Goal: Information Seeking & Learning: Check status

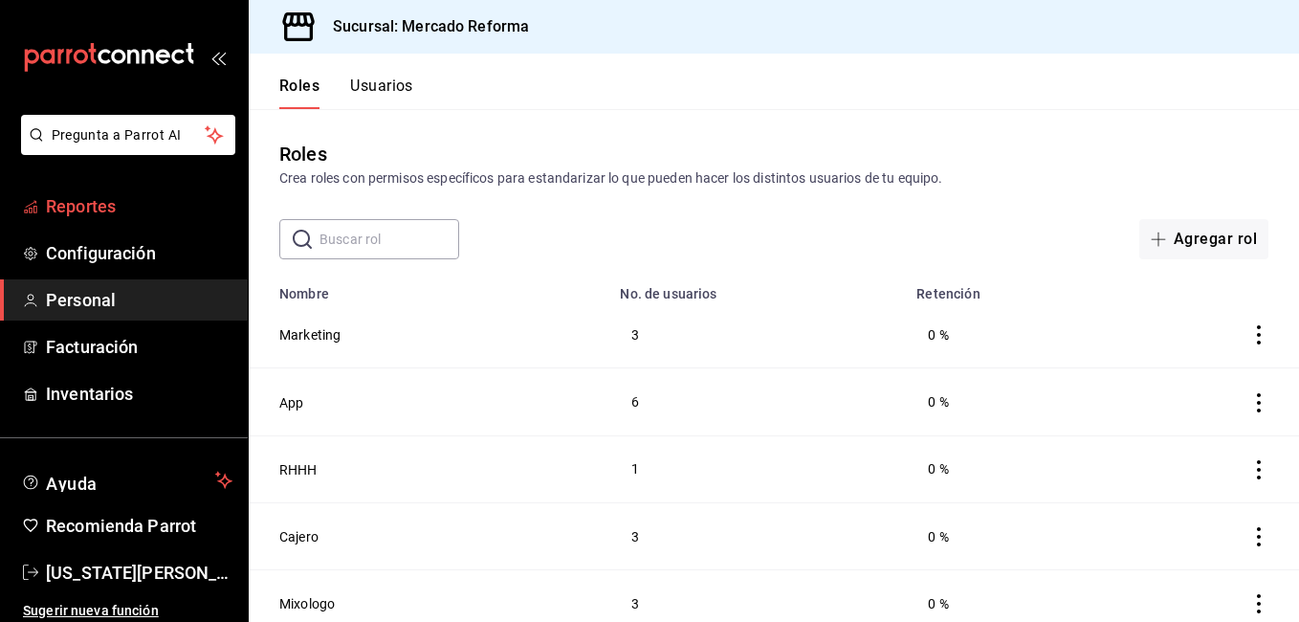
click at [117, 207] on span "Reportes" at bounding box center [139, 206] width 187 height 26
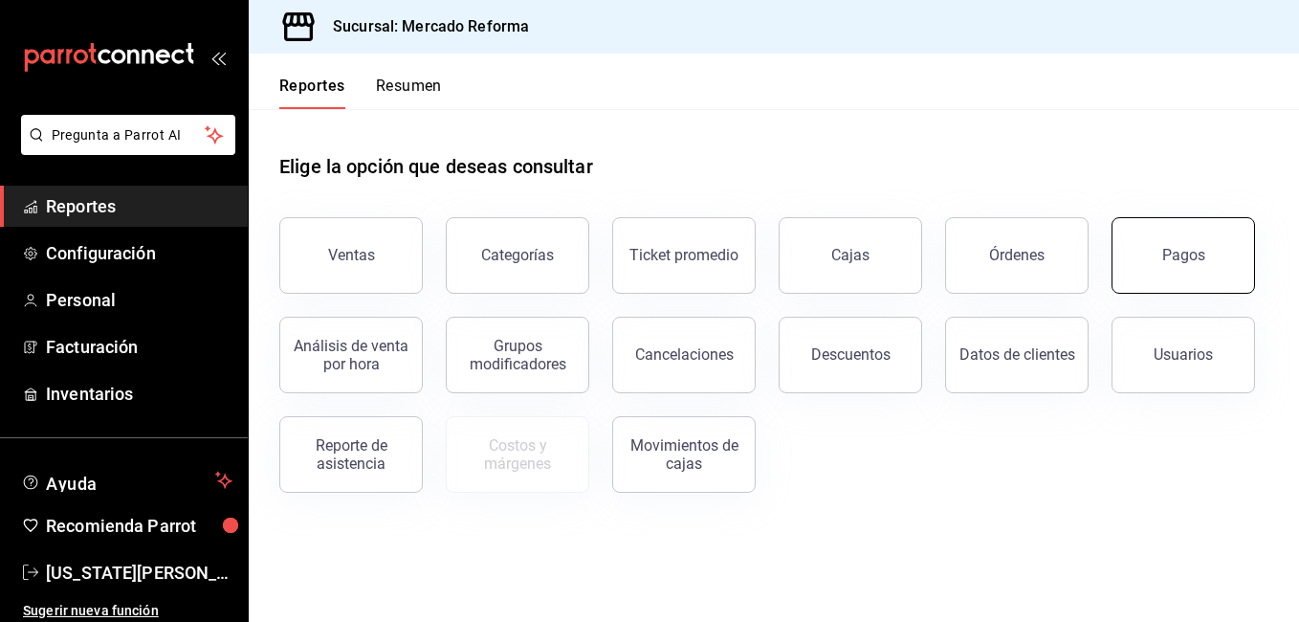
click at [1215, 275] on button "Pagos" at bounding box center [1182, 255] width 143 height 77
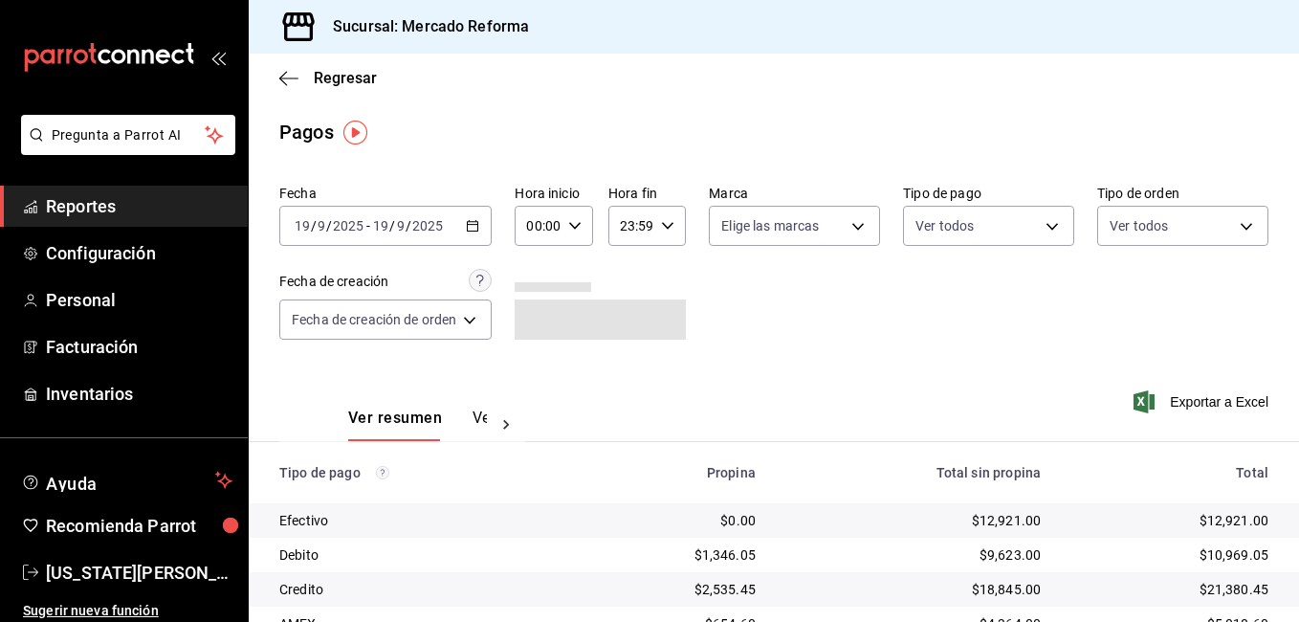
click at [386, 234] on div "[DATE] [DATE] - [DATE] [DATE]" at bounding box center [385, 226] width 212 height 40
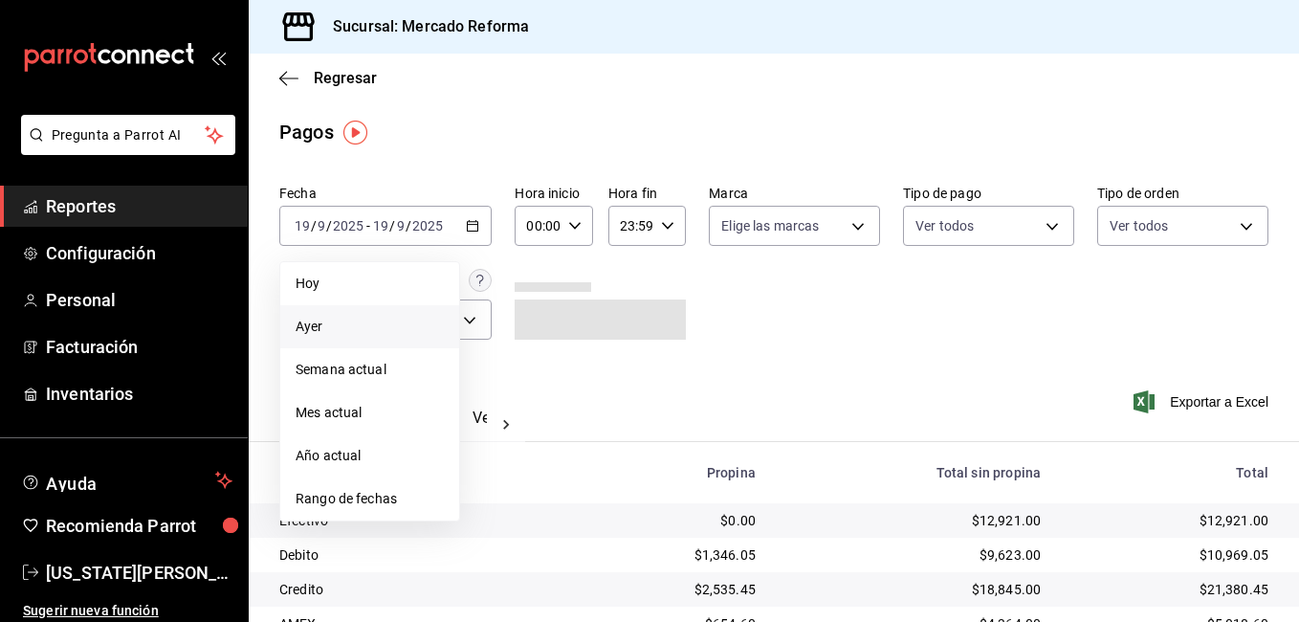
click at [341, 329] on span "Ayer" at bounding box center [370, 327] width 148 height 20
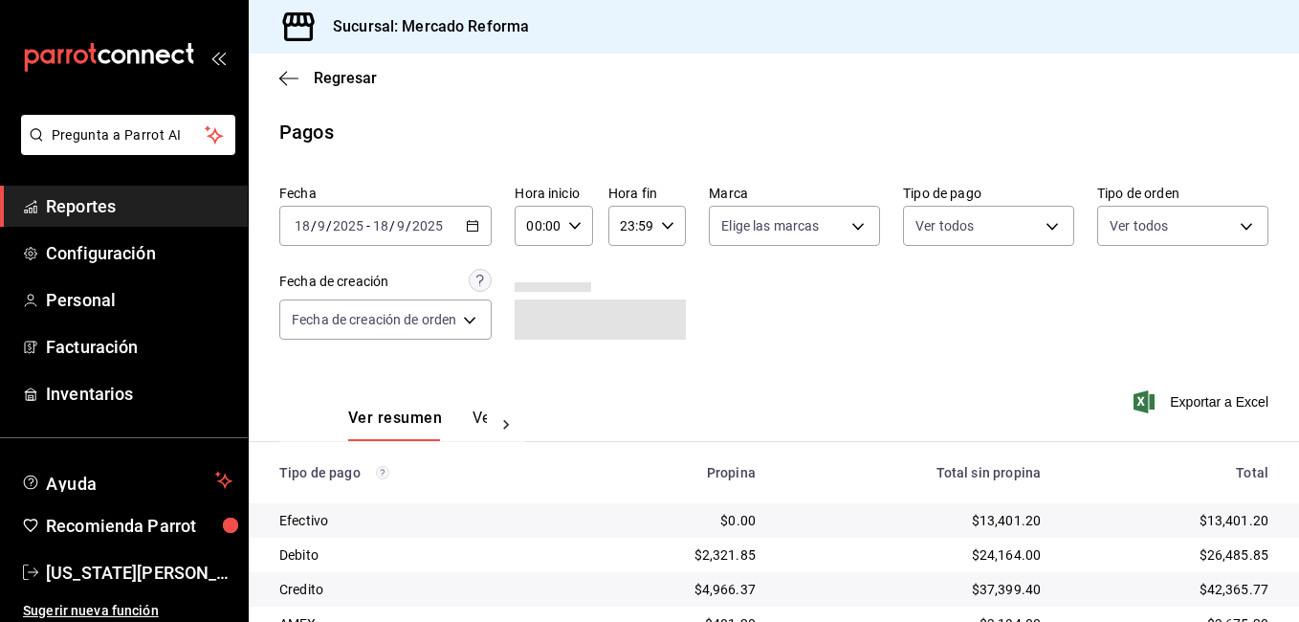
scroll to position [257, 0]
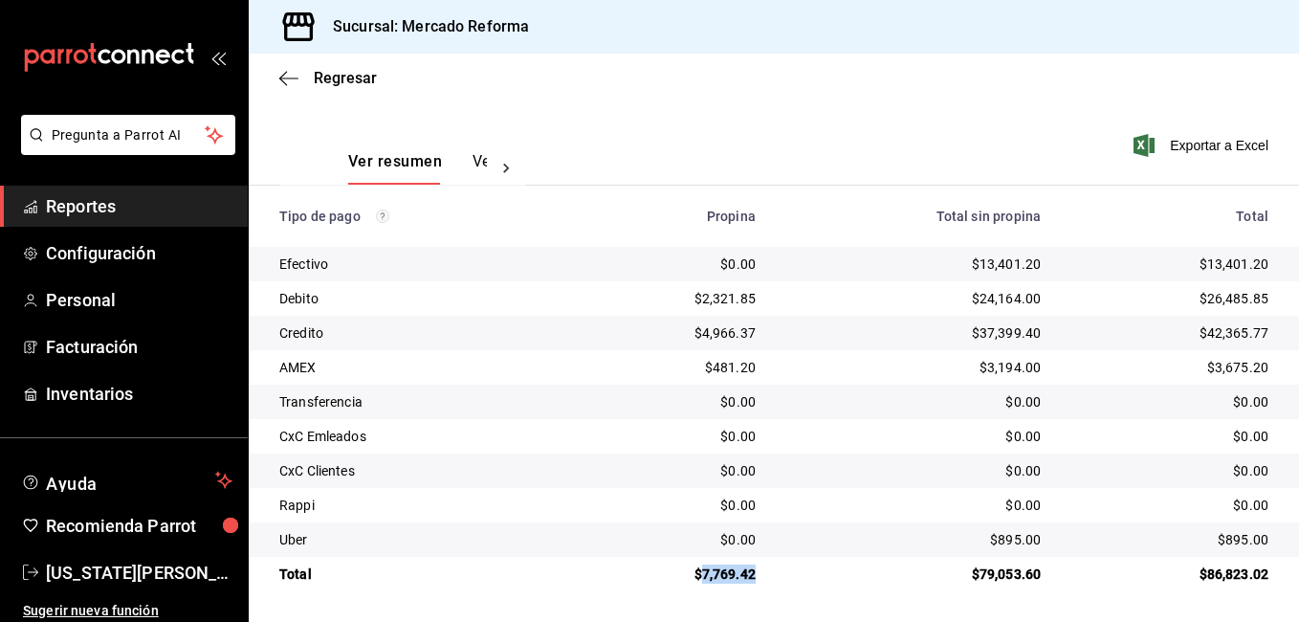
drag, startPoint x: 753, startPoint y: 573, endPoint x: 695, endPoint y: 567, distance: 57.7
click at [695, 567] on td "$7,769.42" at bounding box center [674, 574] width 194 height 34
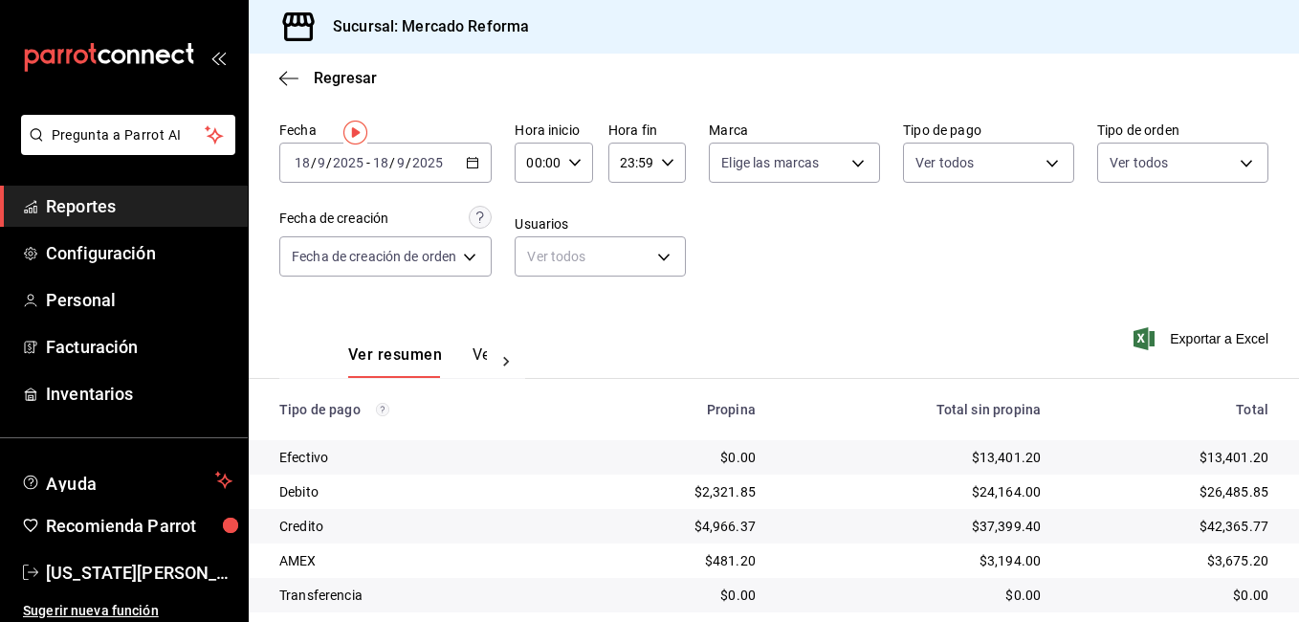
scroll to position [0, 0]
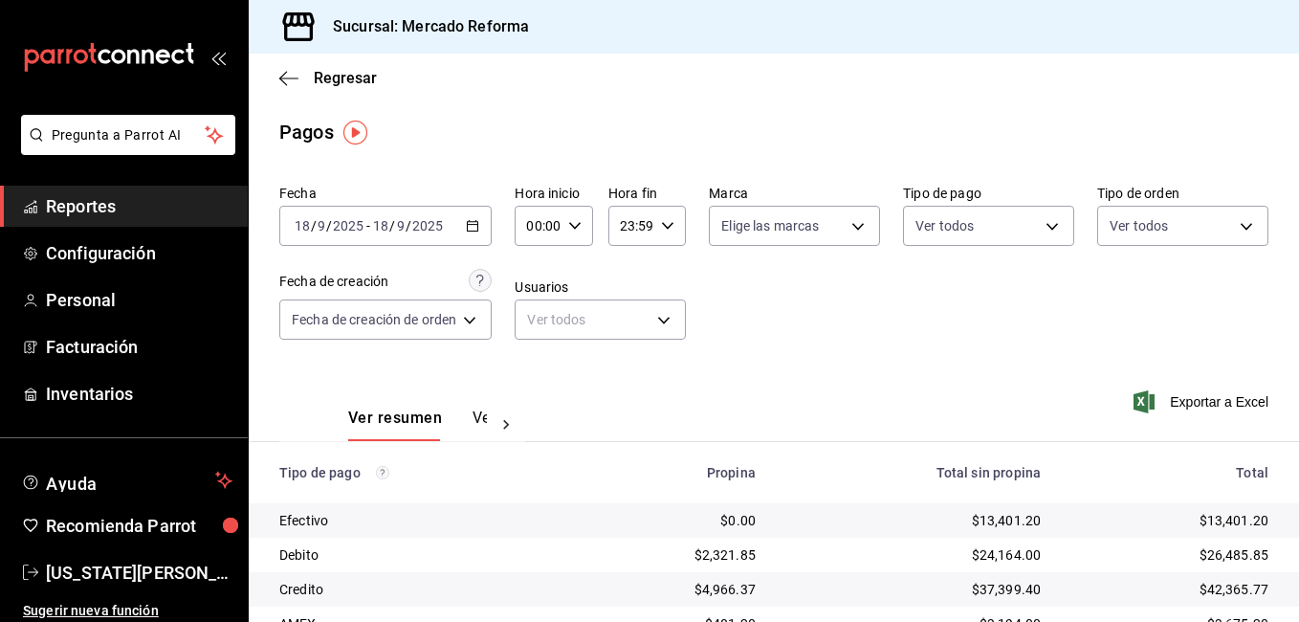
click at [745, 389] on div "Ver resumen Ver pagos Exportar a Excel" at bounding box center [774, 412] width 1050 height 101
click at [842, 378] on div "Ver resumen Ver pagos Exportar a Excel" at bounding box center [774, 412] width 1050 height 101
drag, startPoint x: 928, startPoint y: 360, endPoint x: 650, endPoint y: 296, distance: 284.7
click at [927, 360] on div "Fecha [DATE] [DATE] - [DATE] [DATE] Hora inicio 00:00 Hora inicio Hora fin 23:5…" at bounding box center [773, 270] width 989 height 186
click at [332, 234] on div "[DATE] [DATE] - [DATE] [DATE]" at bounding box center [385, 226] width 212 height 40
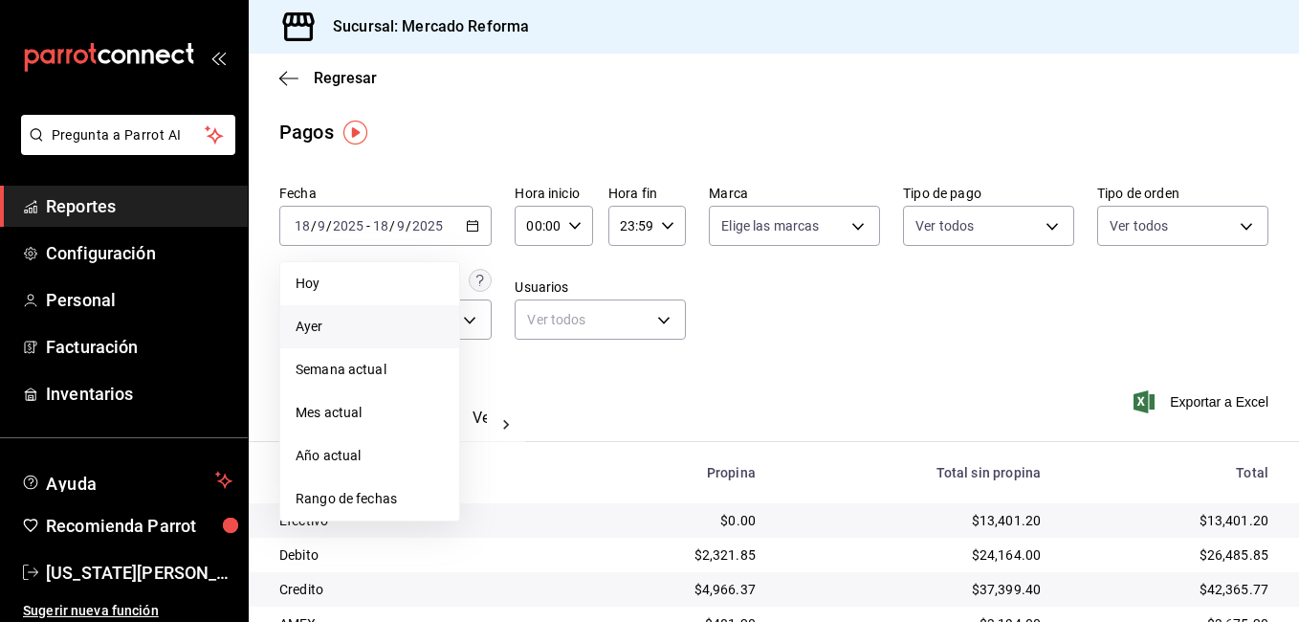
click at [356, 325] on span "Ayer" at bounding box center [370, 327] width 148 height 20
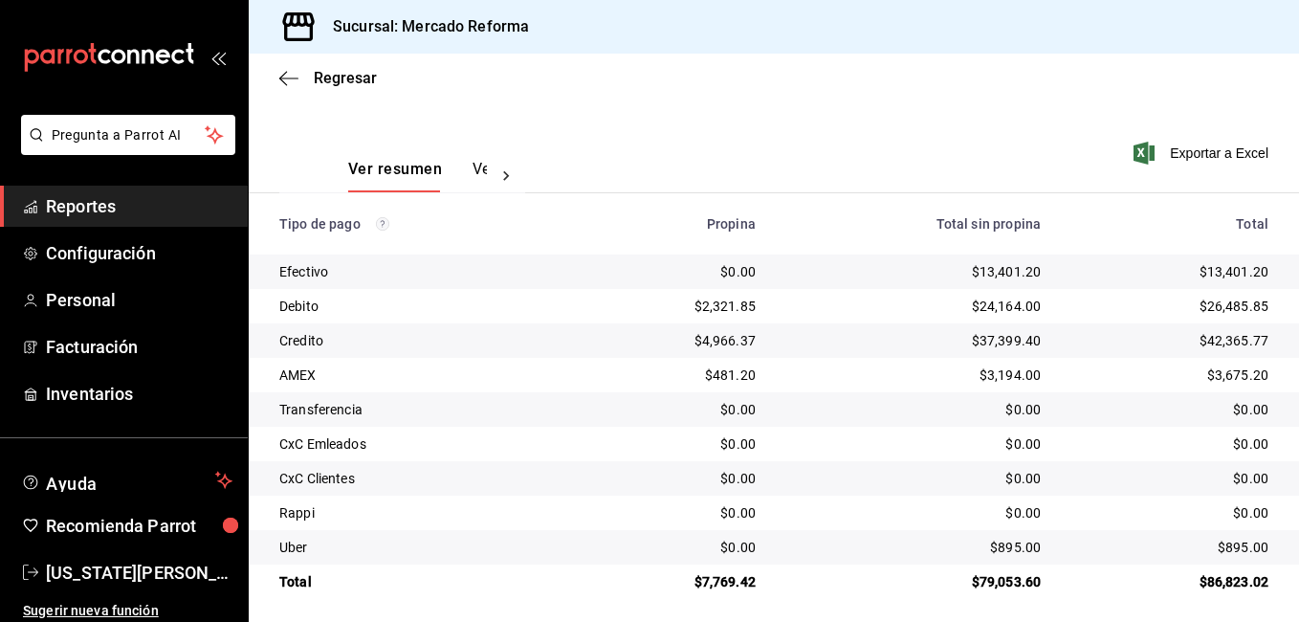
scroll to position [257, 0]
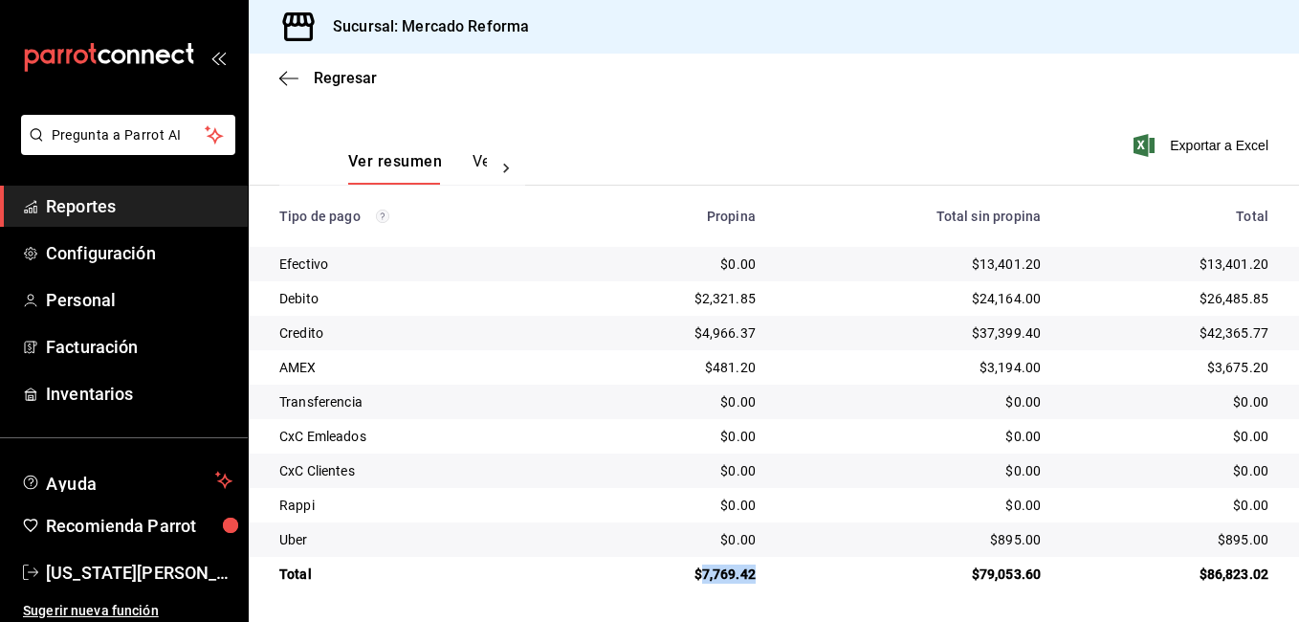
drag, startPoint x: 753, startPoint y: 576, endPoint x: 696, endPoint y: 577, distance: 56.4
click at [696, 577] on td "$7,769.42" at bounding box center [674, 574] width 194 height 34
copy div "7,769.42"
click at [721, 579] on div "$7,769.42" at bounding box center [674, 573] width 164 height 19
drag, startPoint x: 721, startPoint y: 579, endPoint x: 702, endPoint y: 586, distance: 20.6
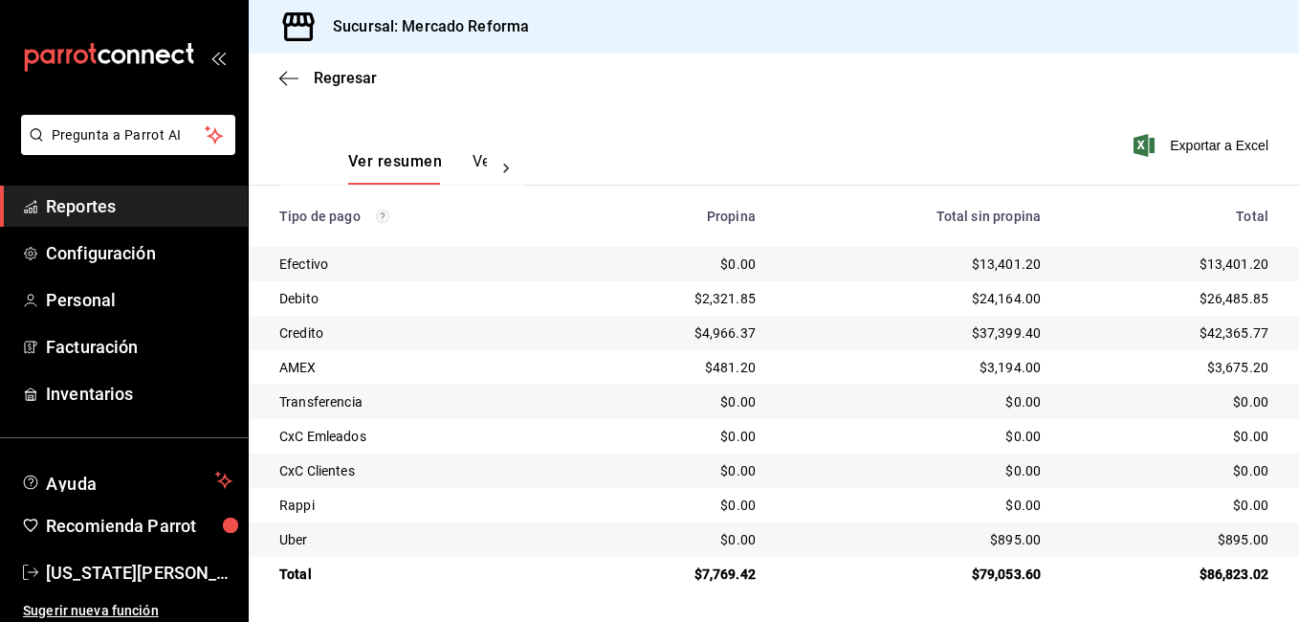
click at [702, 586] on td "$7,769.42" at bounding box center [674, 574] width 194 height 34
drag, startPoint x: 753, startPoint y: 573, endPoint x: 695, endPoint y: 572, distance: 57.4
click at [695, 572] on td "$7,769.42" at bounding box center [674, 574] width 194 height 34
copy div "7,769.42"
click at [994, 590] on td "$79,053.60" at bounding box center [913, 574] width 285 height 34
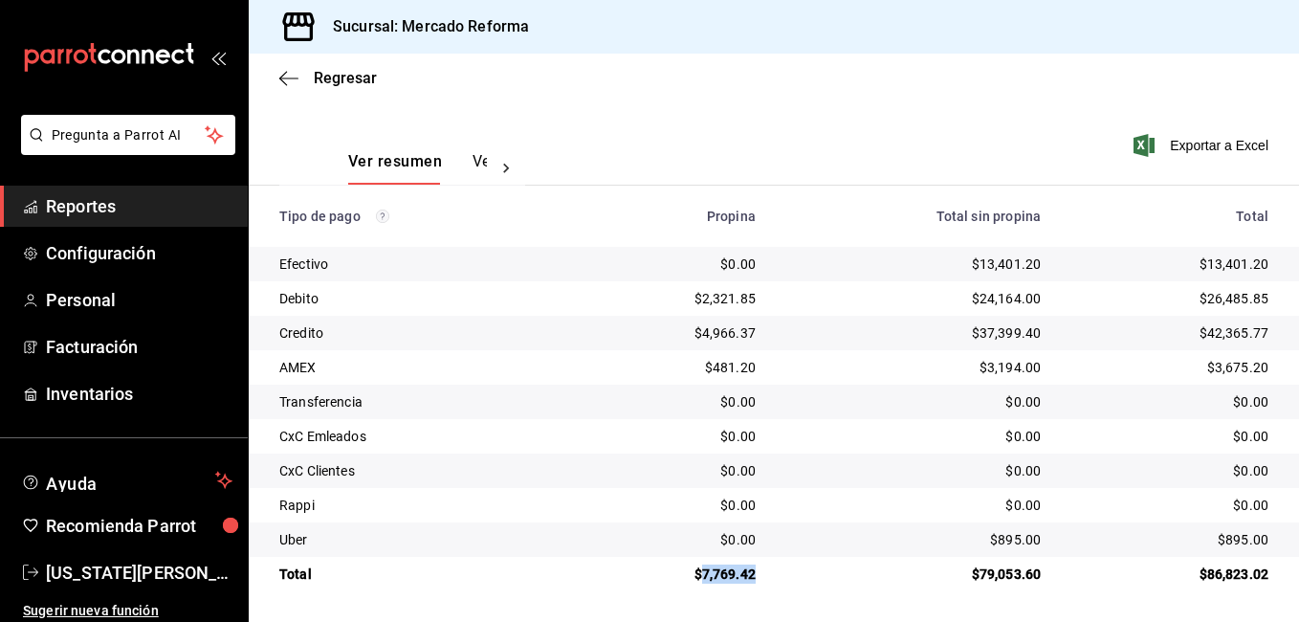
drag, startPoint x: 752, startPoint y: 571, endPoint x: 700, endPoint y: 578, distance: 52.1
click at [700, 578] on td "$7,769.42" at bounding box center [674, 574] width 194 height 34
copy div "7,769.42"
click at [816, 540] on div "$895.00" at bounding box center [913, 539] width 254 height 19
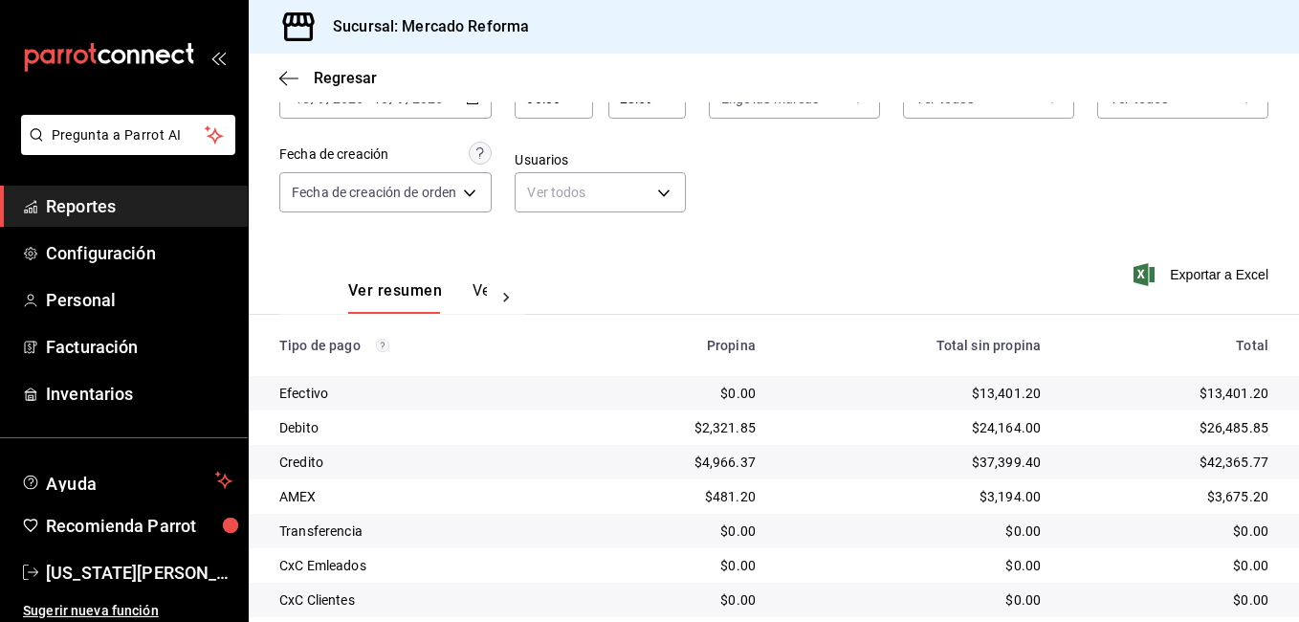
scroll to position [0, 0]
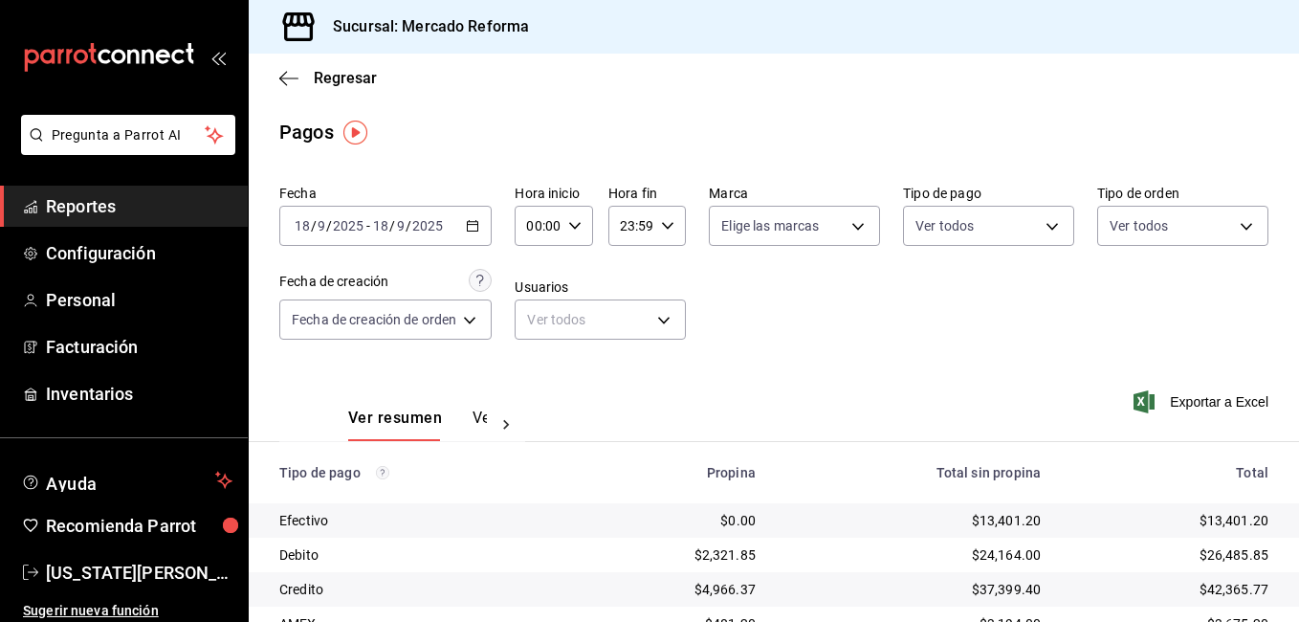
click at [564, 237] on div "00:00 Hora inicio" at bounding box center [553, 226] width 77 height 40
click at [648, 228] on div at bounding box center [649, 311] width 1299 height 622
click at [646, 231] on input "23:59" at bounding box center [630, 226] width 45 height 38
click at [775, 370] on div at bounding box center [649, 311] width 1299 height 622
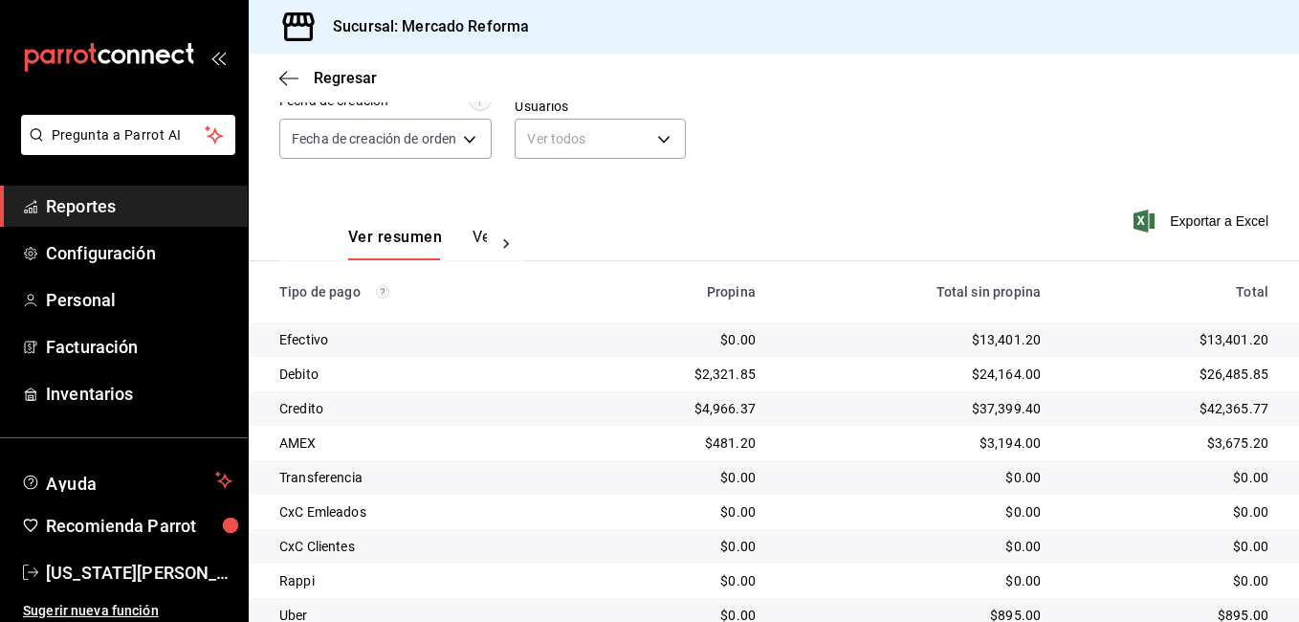
scroll to position [257, 0]
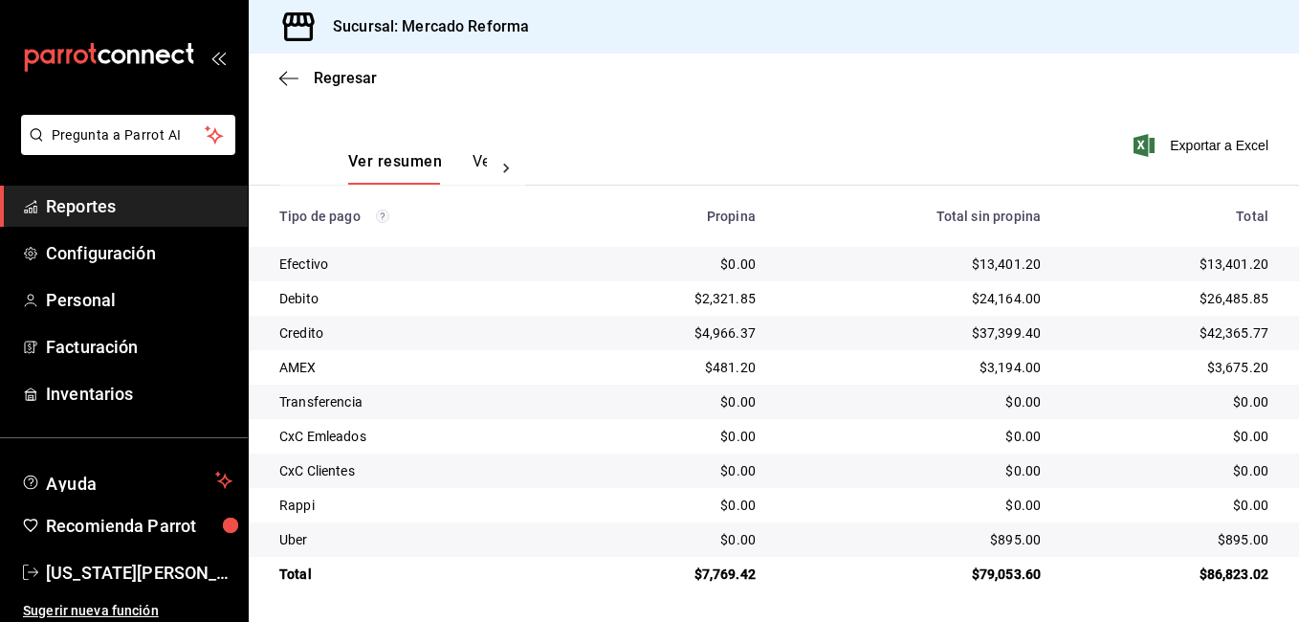
click at [686, 555] on td "$0.00" at bounding box center [674, 539] width 194 height 34
click at [752, 587] on td "$7,769.42" at bounding box center [674, 574] width 194 height 34
click at [1020, 394] on div "$0.00" at bounding box center [913, 401] width 254 height 19
drag, startPoint x: 1020, startPoint y: 394, endPoint x: 1117, endPoint y: 406, distance: 98.2
click at [1098, 363] on div "$3,675.20" at bounding box center [1169, 367] width 197 height 19
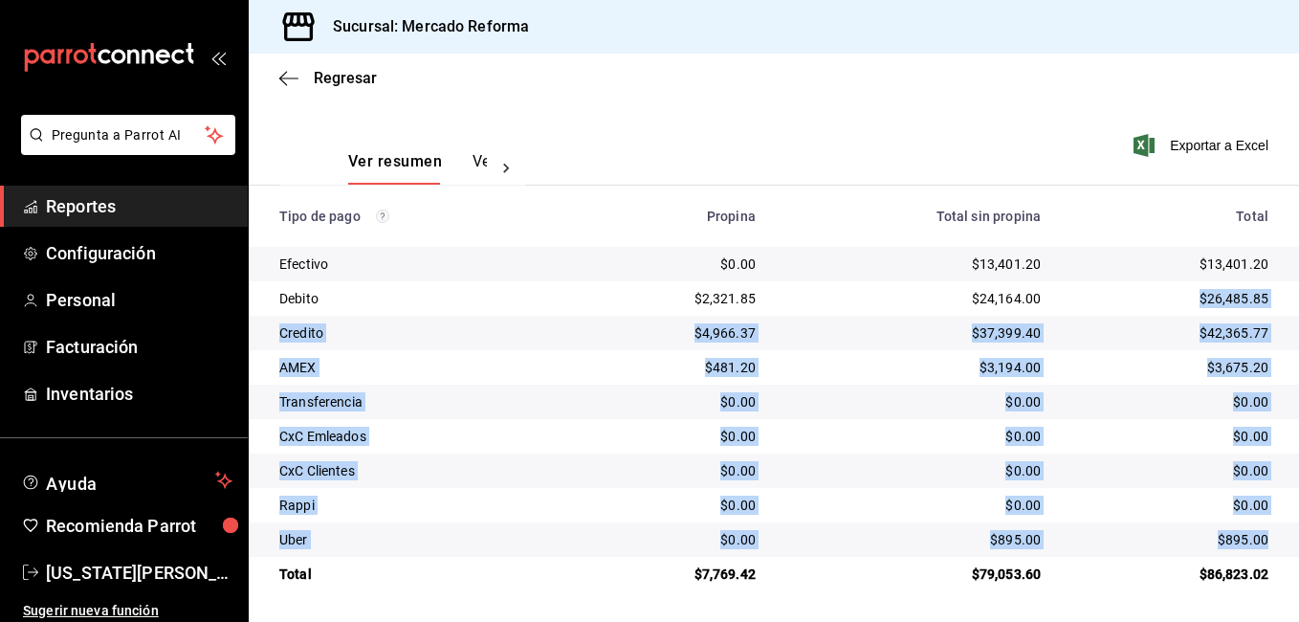
drag, startPoint x: 1190, startPoint y: 298, endPoint x: 1252, endPoint y: 537, distance: 246.1
click at [1252, 537] on tbody "Efectivo $0.00 $13,401.20 $13,401.20 Debito $2,321.85 $24,164.00 $26,485.85 Cre…" at bounding box center [774, 419] width 1050 height 344
drag, startPoint x: 1252, startPoint y: 537, endPoint x: 1113, endPoint y: 513, distance: 140.7
click at [1113, 513] on div "$0.00" at bounding box center [1169, 504] width 197 height 19
click at [1071, 521] on td "$0.00" at bounding box center [1177, 505] width 243 height 34
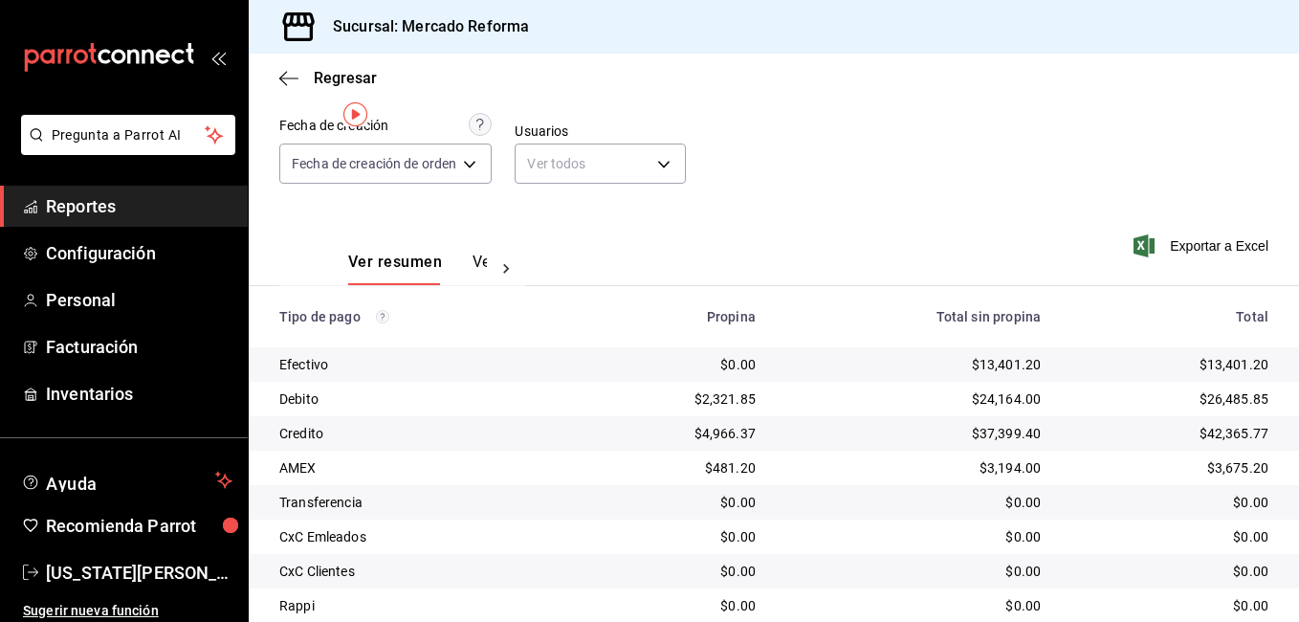
scroll to position [0, 0]
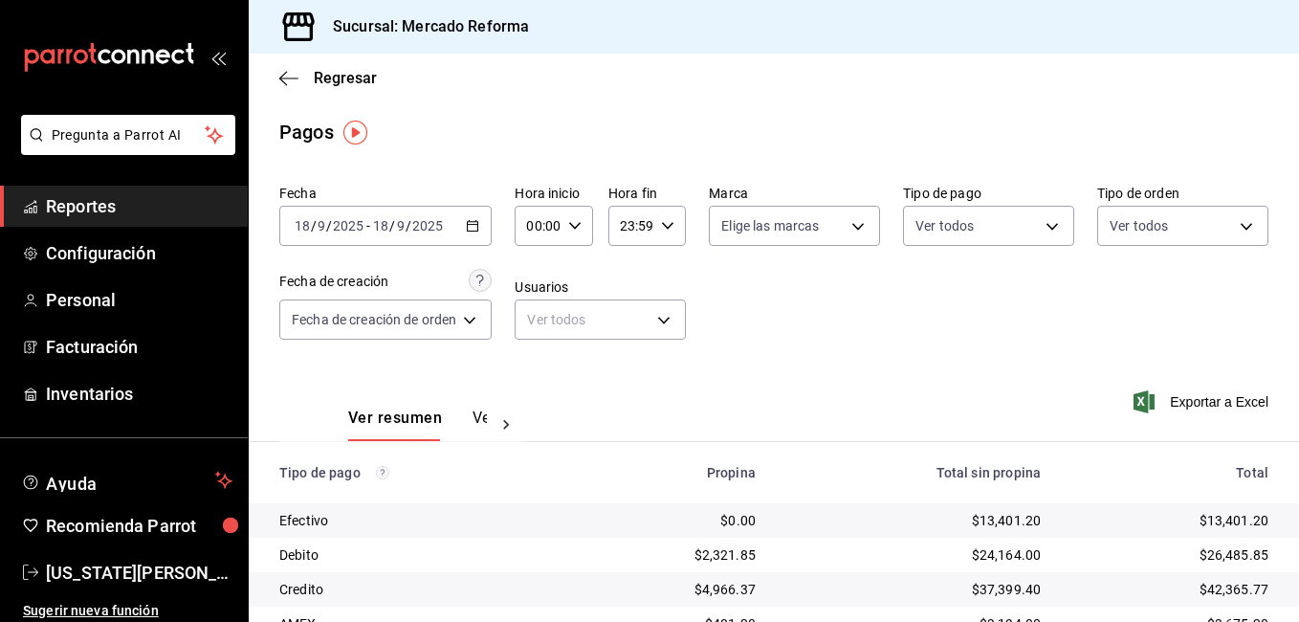
click at [820, 359] on div "Fecha [DATE] [DATE] - [DATE] [DATE] Hora inicio 00:00 Hora inicio Hora fin 23:5…" at bounding box center [773, 270] width 989 height 186
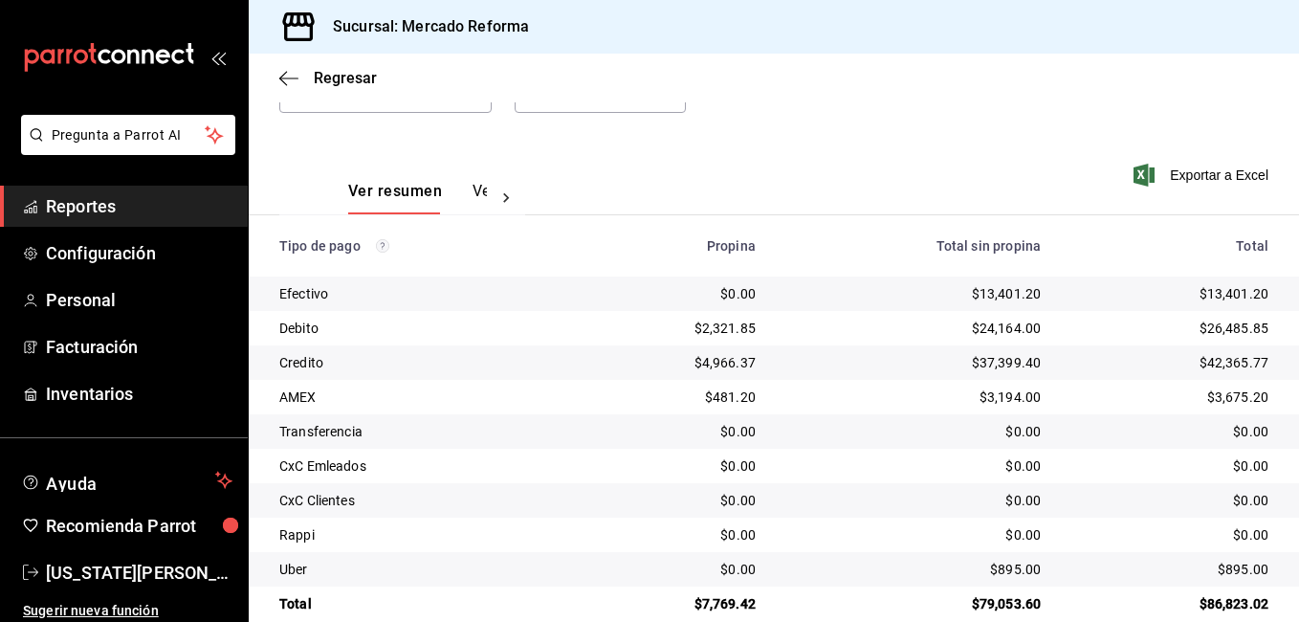
scroll to position [257, 0]
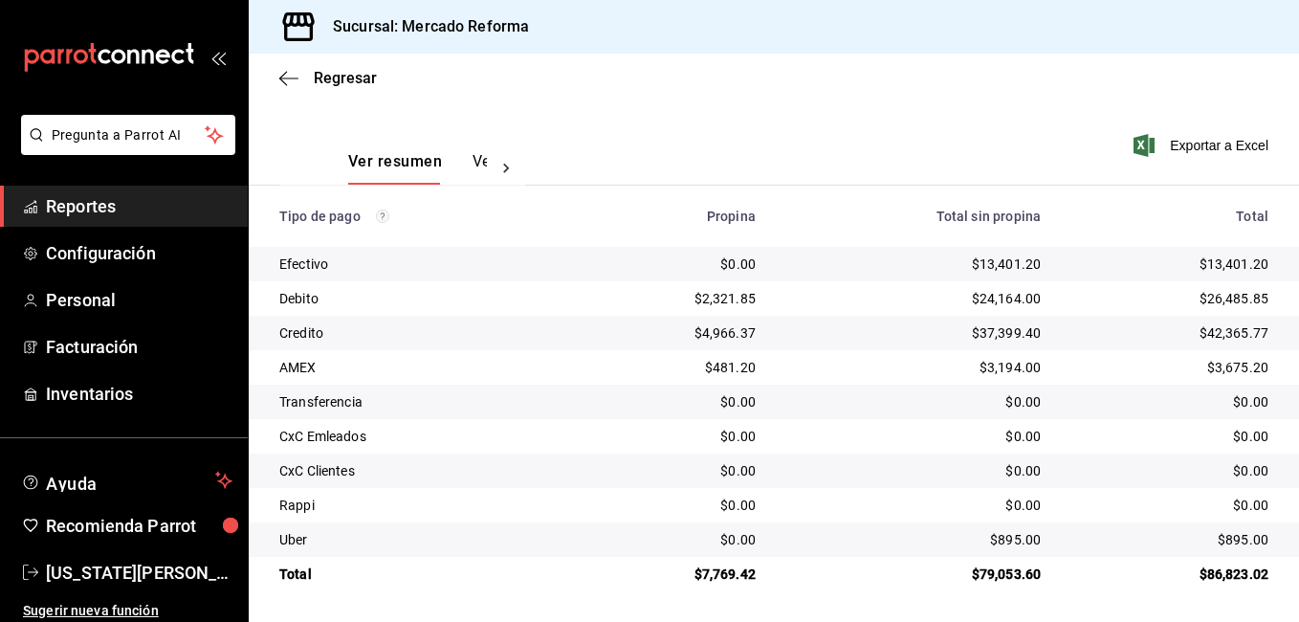
click at [1157, 399] on div "$0.00" at bounding box center [1169, 401] width 197 height 19
drag, startPoint x: 1191, startPoint y: 297, endPoint x: 1263, endPoint y: 311, distance: 73.0
click at [1263, 311] on td "$26,485.85" at bounding box center [1177, 298] width 243 height 34
click at [1255, 307] on td "$26,485.85" at bounding box center [1177, 298] width 243 height 34
click at [1276, 336] on td "$42,365.77" at bounding box center [1177, 333] width 243 height 34
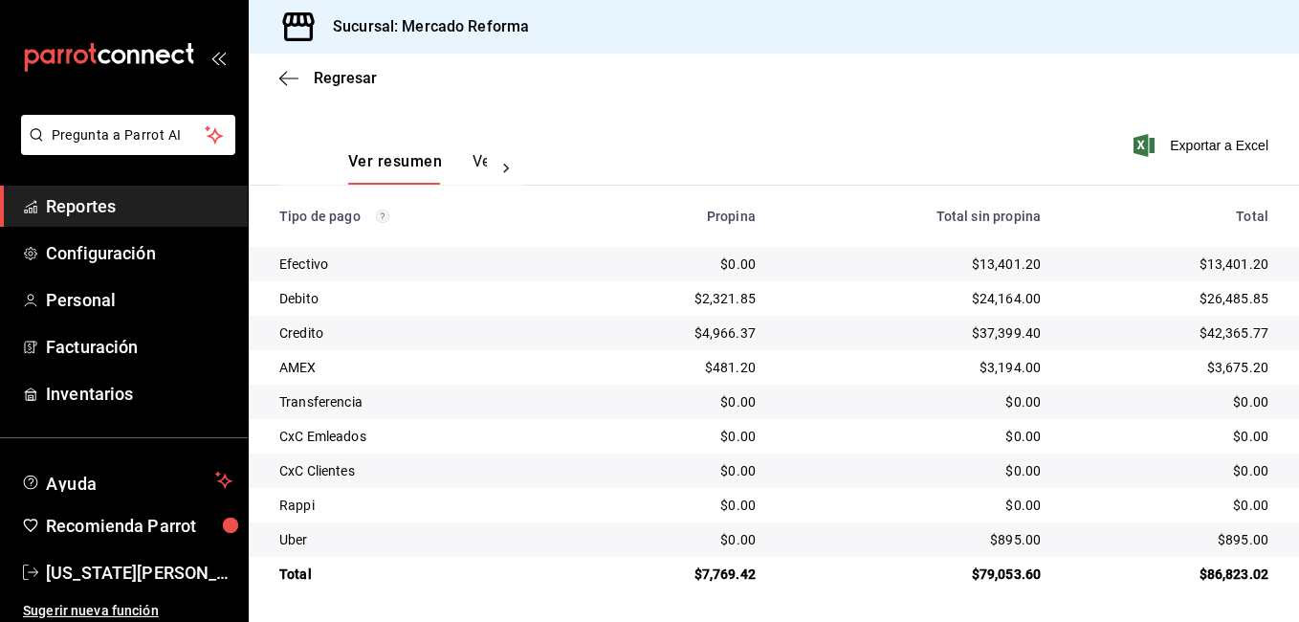
drag, startPoint x: 783, startPoint y: 520, endPoint x: 786, endPoint y: 549, distance: 28.8
click at [783, 521] on td "$0.00" at bounding box center [913, 505] width 285 height 34
drag, startPoint x: 783, startPoint y: 568, endPoint x: 754, endPoint y: 584, distance: 33.8
click at [786, 568] on div "$79,053.60" at bounding box center [913, 573] width 254 height 19
click at [745, 589] on td "$7,769.42" at bounding box center [674, 574] width 194 height 34
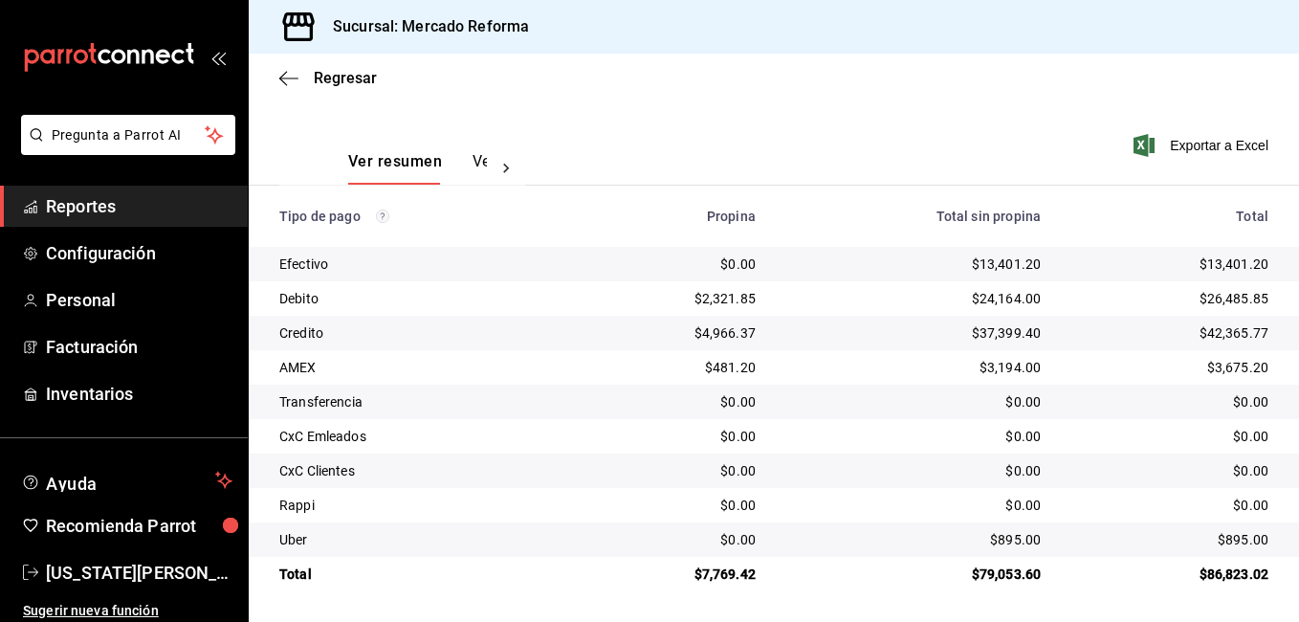
drag, startPoint x: 863, startPoint y: 540, endPoint x: 794, endPoint y: 547, distance: 69.2
click at [831, 541] on div "$895.00" at bounding box center [913, 539] width 254 height 19
drag, startPoint x: 750, startPoint y: 574, endPoint x: 697, endPoint y: 576, distance: 52.6
click at [697, 576] on div "$7,769.42" at bounding box center [674, 573] width 164 height 19
copy div "7,769.42"
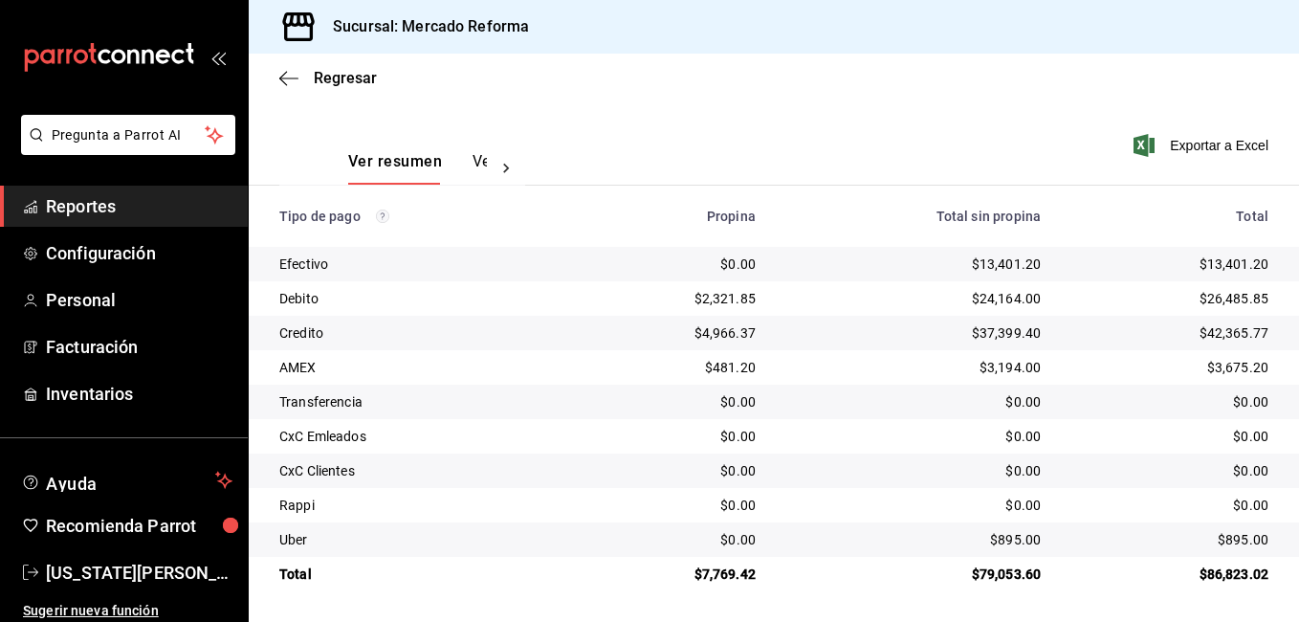
click at [603, 597] on main "Regresar Pagos Fecha [DATE] [DATE] - [DATE] [DATE] Hora inicio 00:00 Hora inici…" at bounding box center [774, 209] width 1050 height 824
drag, startPoint x: 702, startPoint y: 485, endPoint x: 621, endPoint y: 488, distance: 81.4
click at [700, 485] on td "$0.00" at bounding box center [674, 470] width 194 height 34
click at [82, 205] on span "Reportes" at bounding box center [139, 206] width 187 height 26
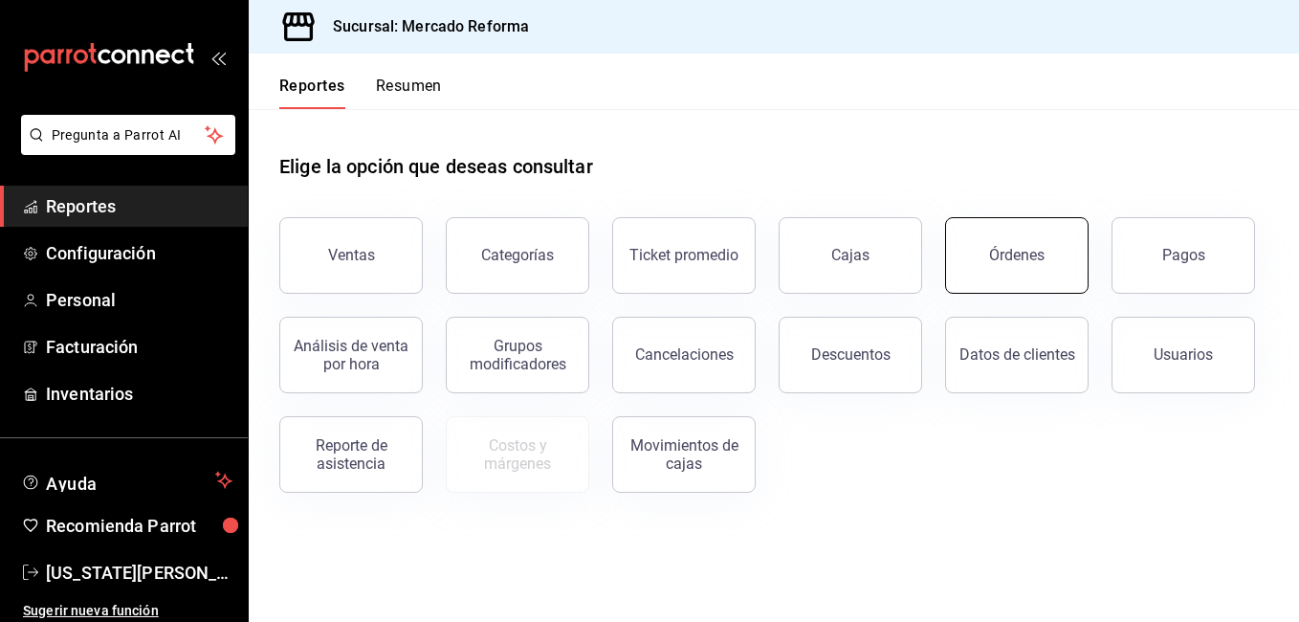
click at [1021, 270] on button "Órdenes" at bounding box center [1016, 255] width 143 height 77
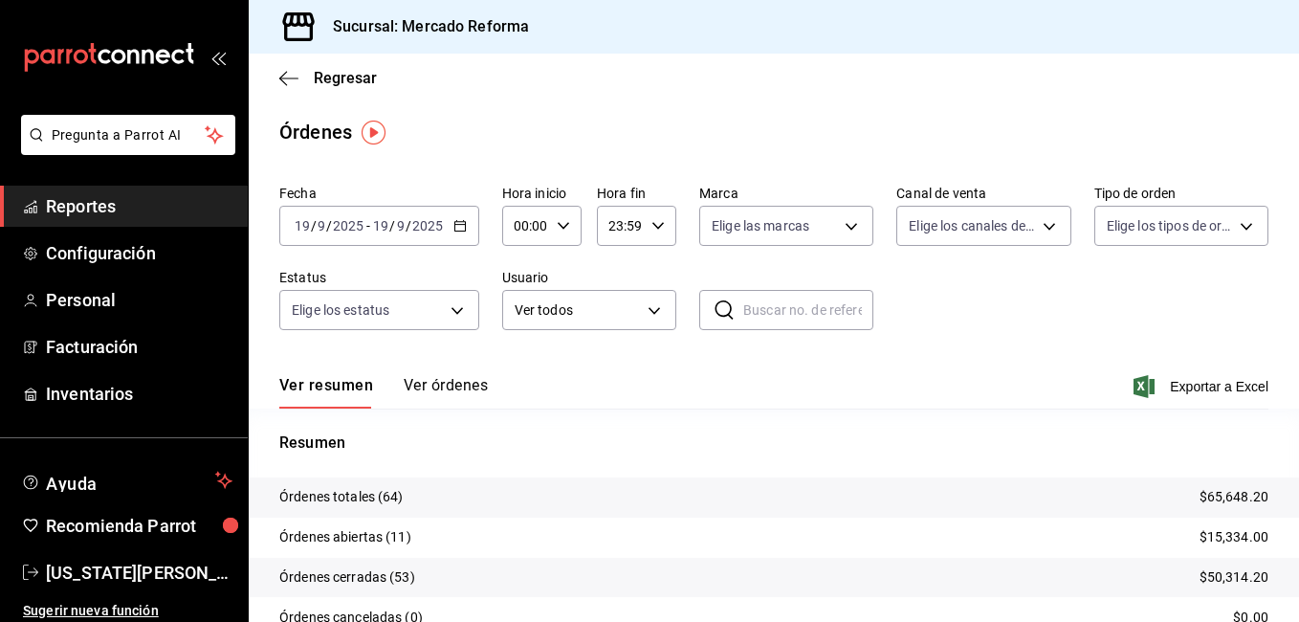
click at [441, 391] on button "Ver órdenes" at bounding box center [446, 392] width 84 height 33
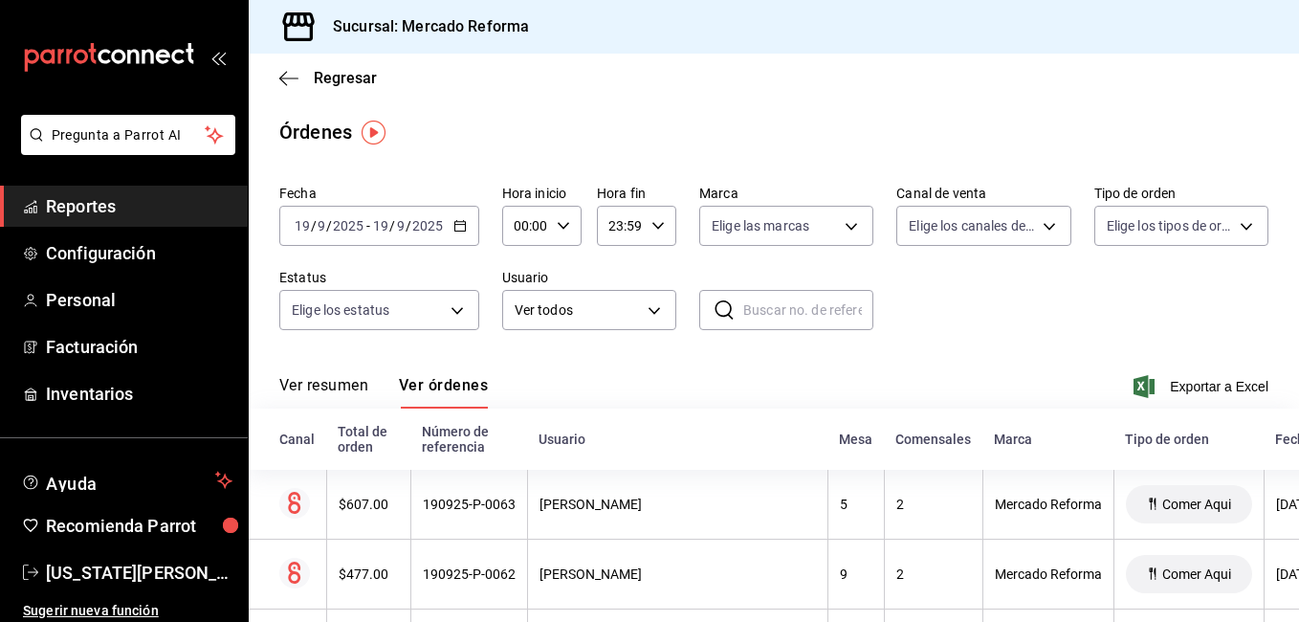
click at [384, 227] on input "19" at bounding box center [380, 225] width 17 height 15
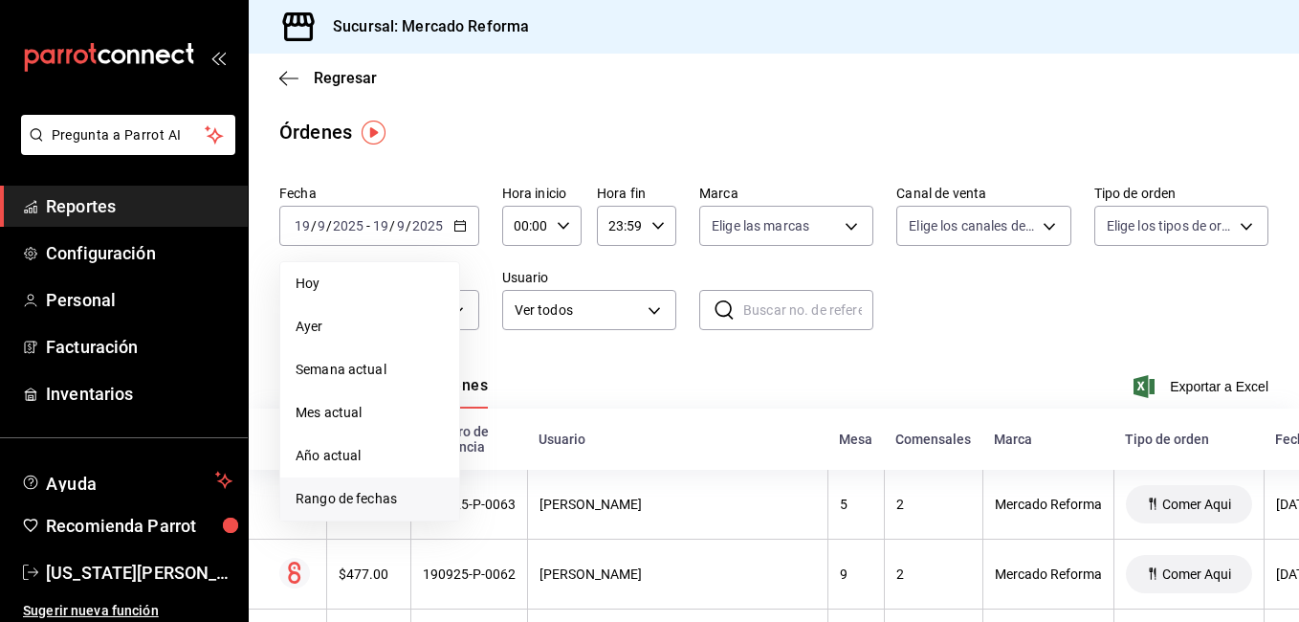
click at [336, 487] on li "Rango de fechas" at bounding box center [369, 498] width 179 height 43
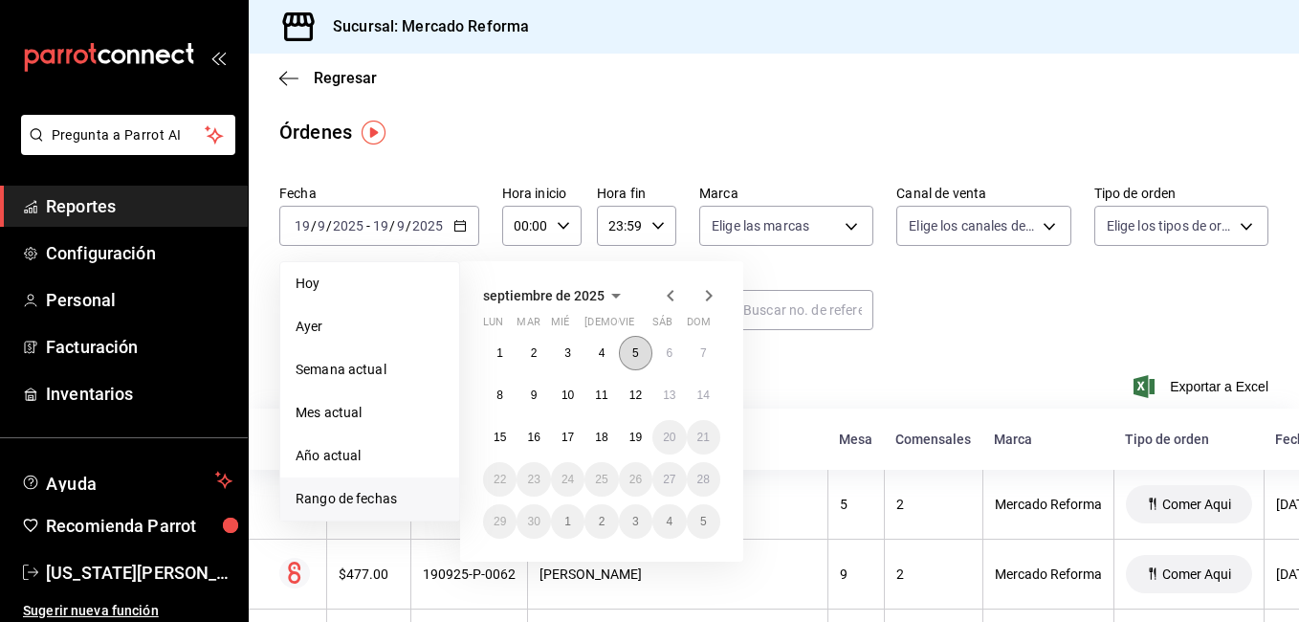
click at [621, 356] on button "5" at bounding box center [635, 353] width 33 height 34
click at [624, 356] on button "5" at bounding box center [635, 353] width 33 height 34
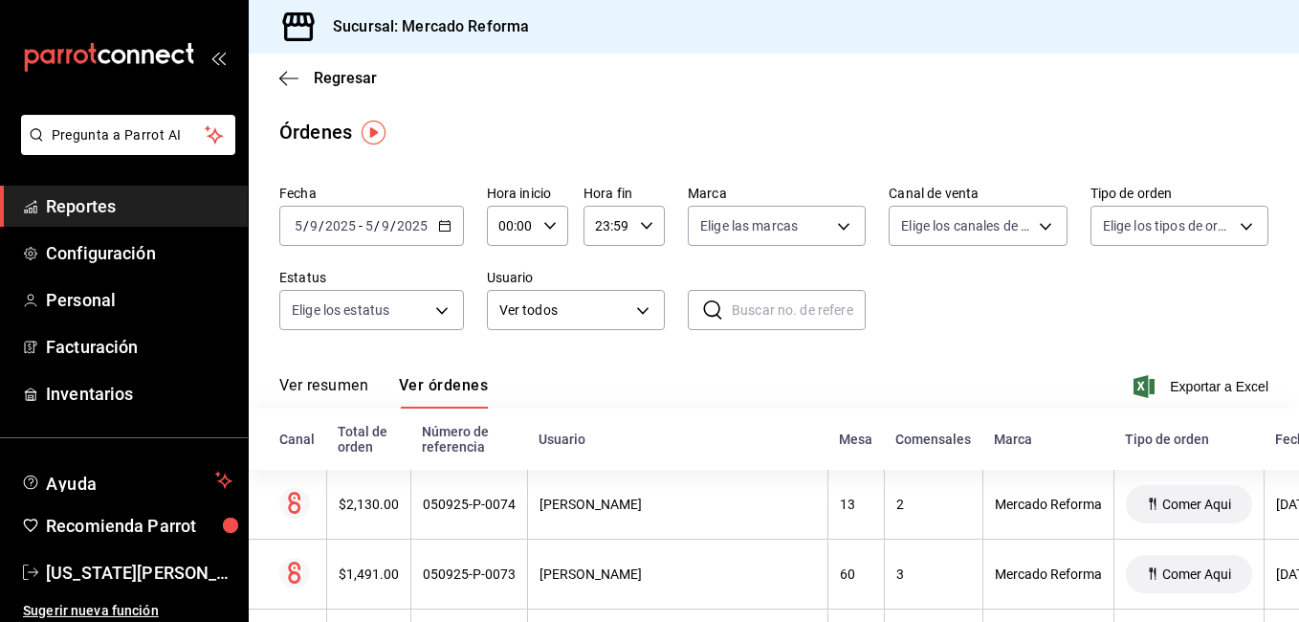
click at [386, 231] on input "9" at bounding box center [386, 225] width 10 height 15
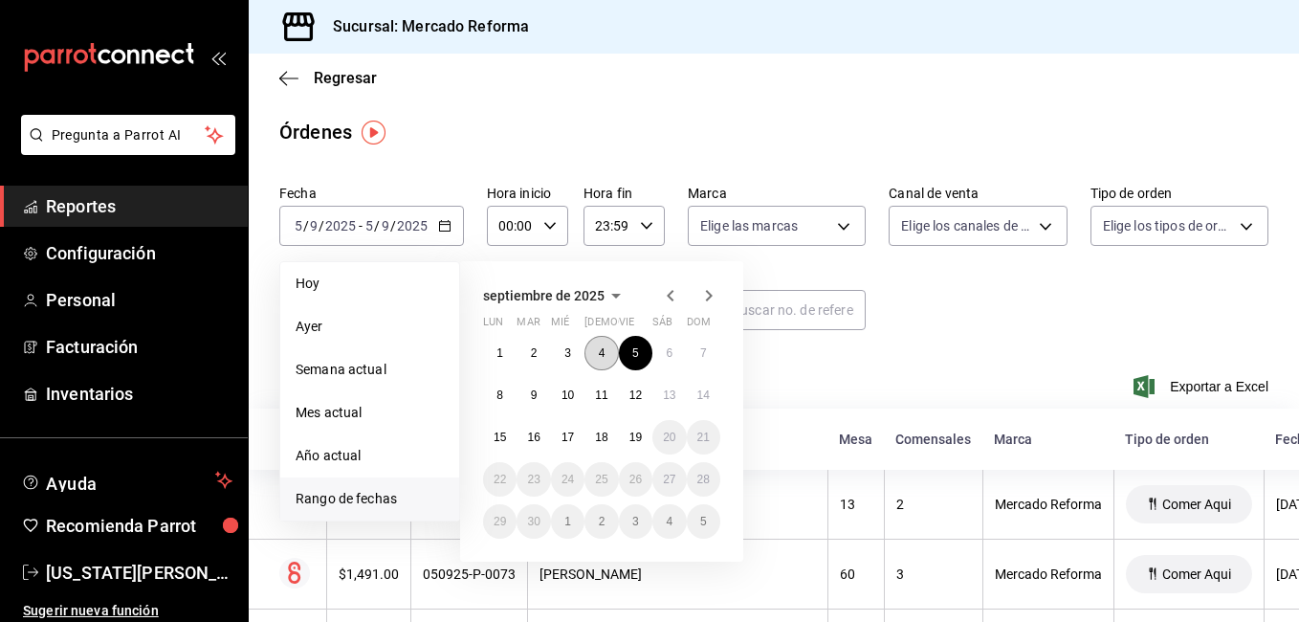
click at [610, 361] on button "4" at bounding box center [600, 353] width 33 height 34
click at [607, 360] on button "4" at bounding box center [600, 353] width 33 height 34
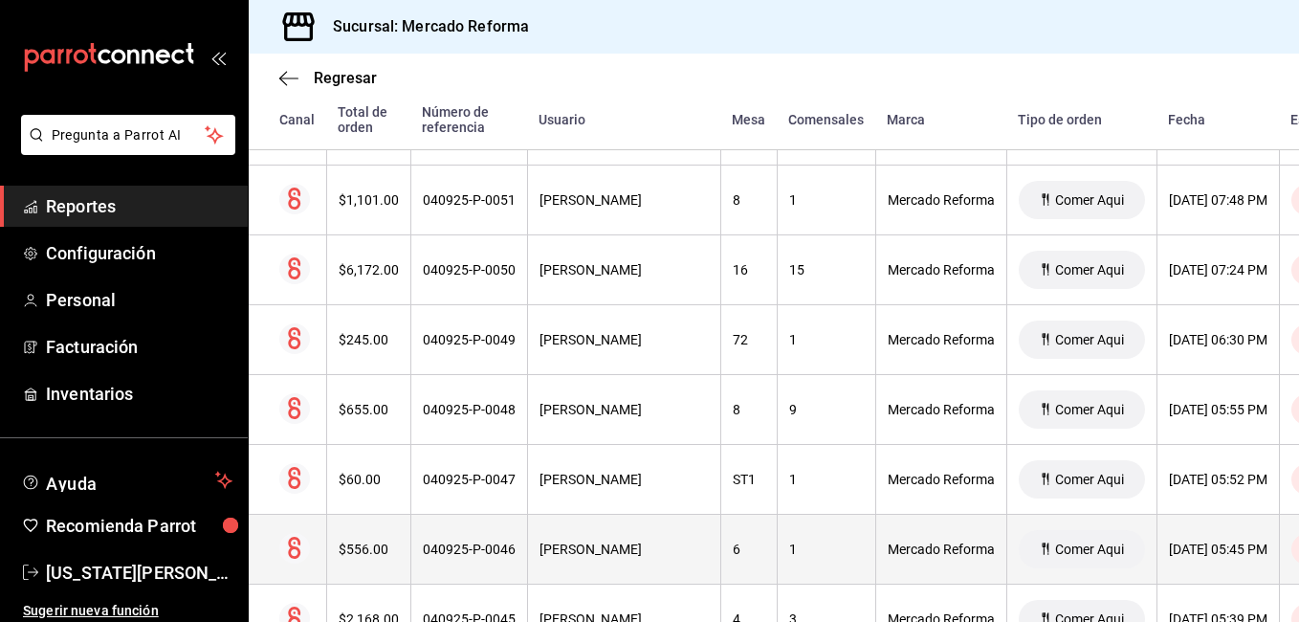
scroll to position [963, 0]
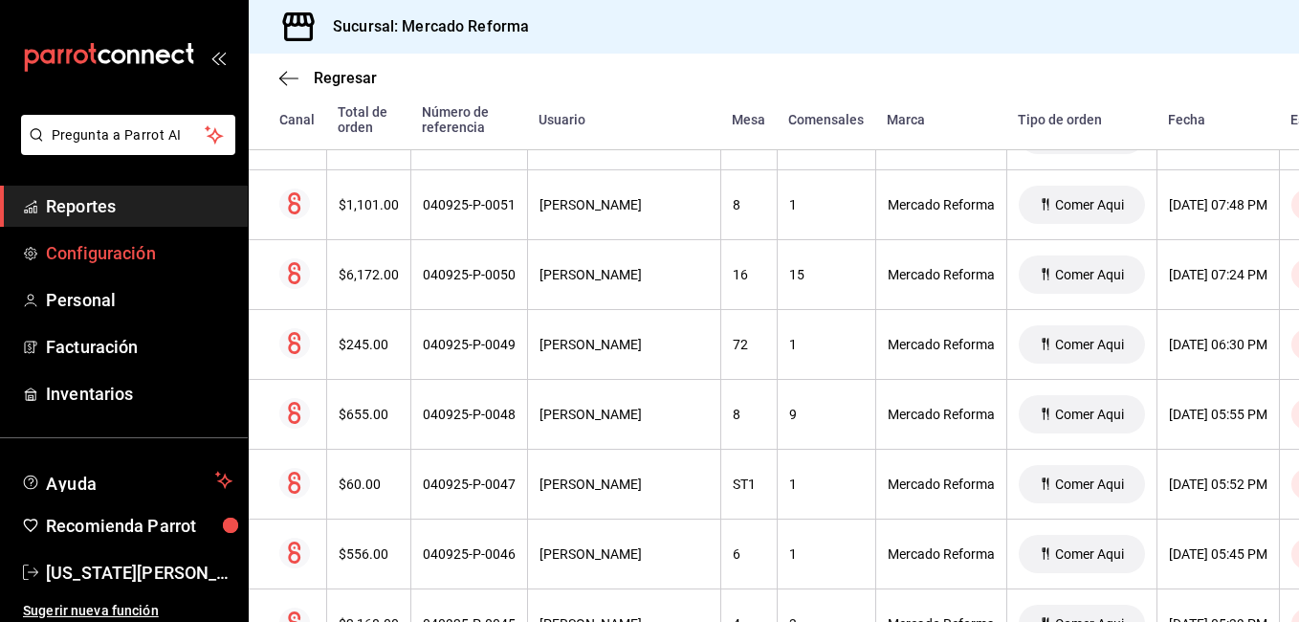
drag, startPoint x: 102, startPoint y: 207, endPoint x: 190, endPoint y: 256, distance: 101.1
click at [102, 207] on span "Reportes" at bounding box center [139, 206] width 187 height 26
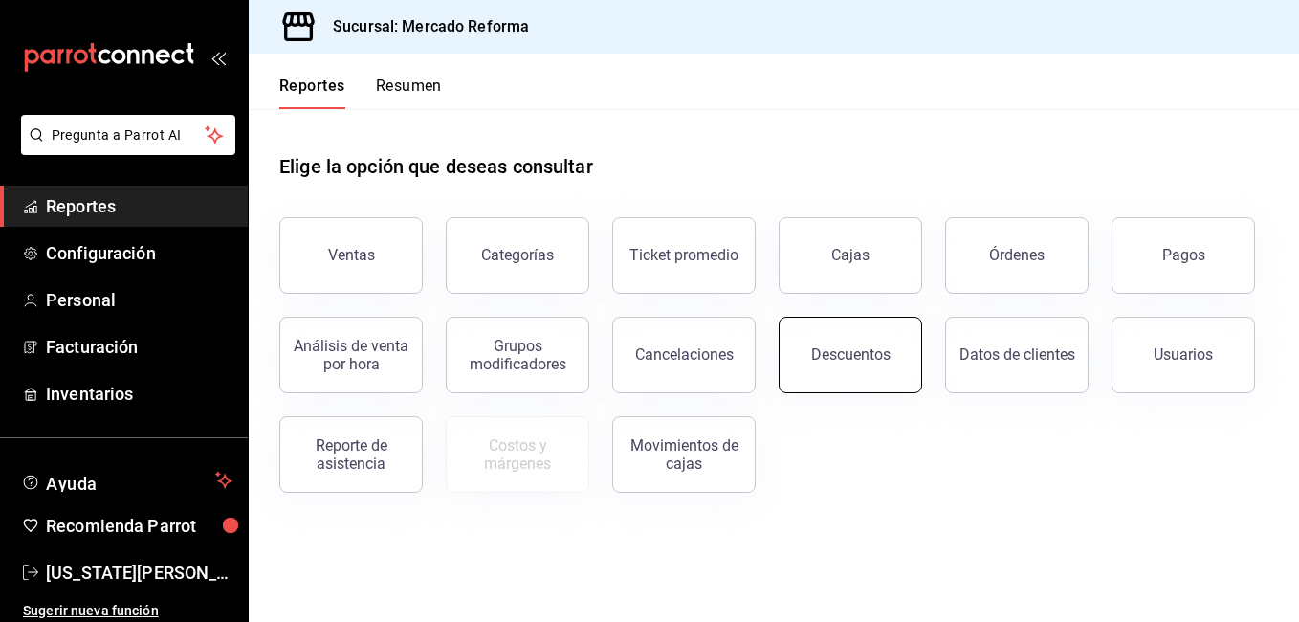
click at [830, 372] on button "Descuentos" at bounding box center [850, 355] width 143 height 77
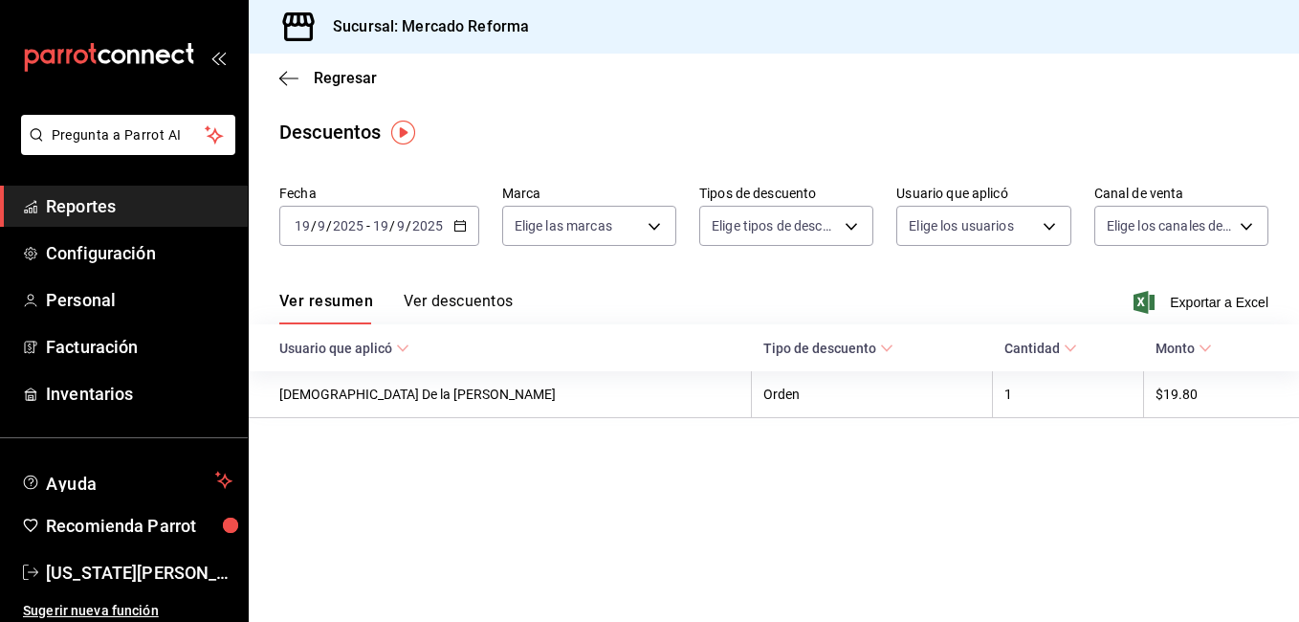
click at [95, 204] on span "Reportes" at bounding box center [139, 206] width 187 height 26
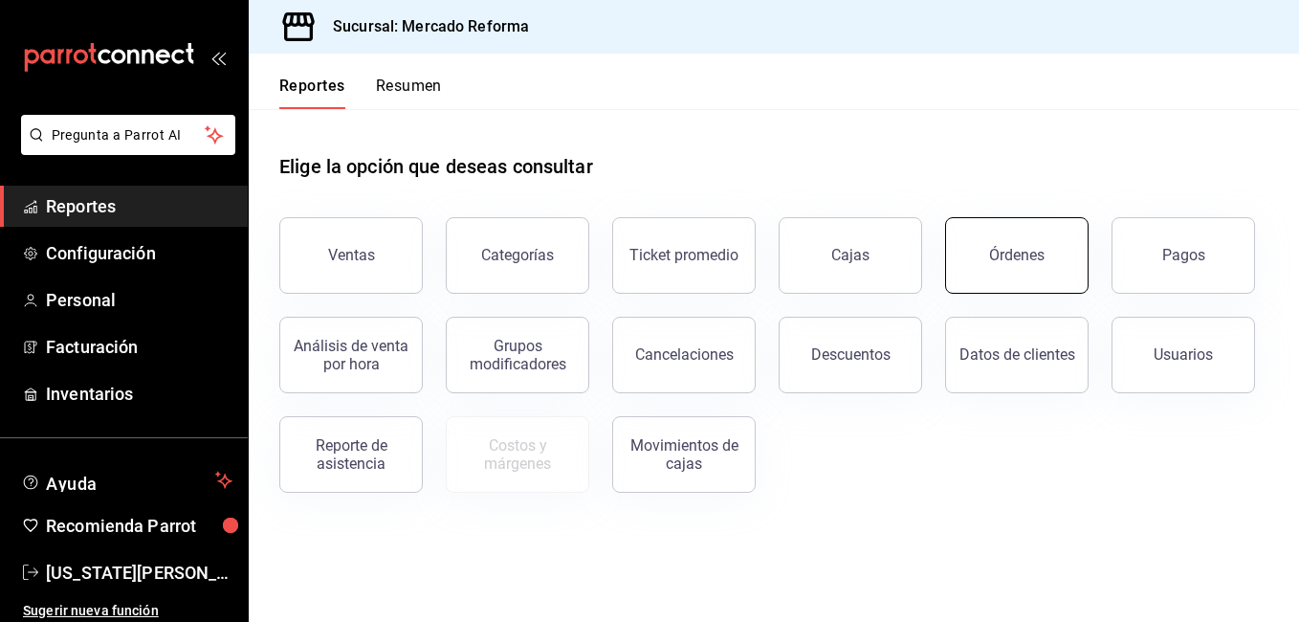
click at [1022, 257] on div "Órdenes" at bounding box center [1016, 255] width 55 height 18
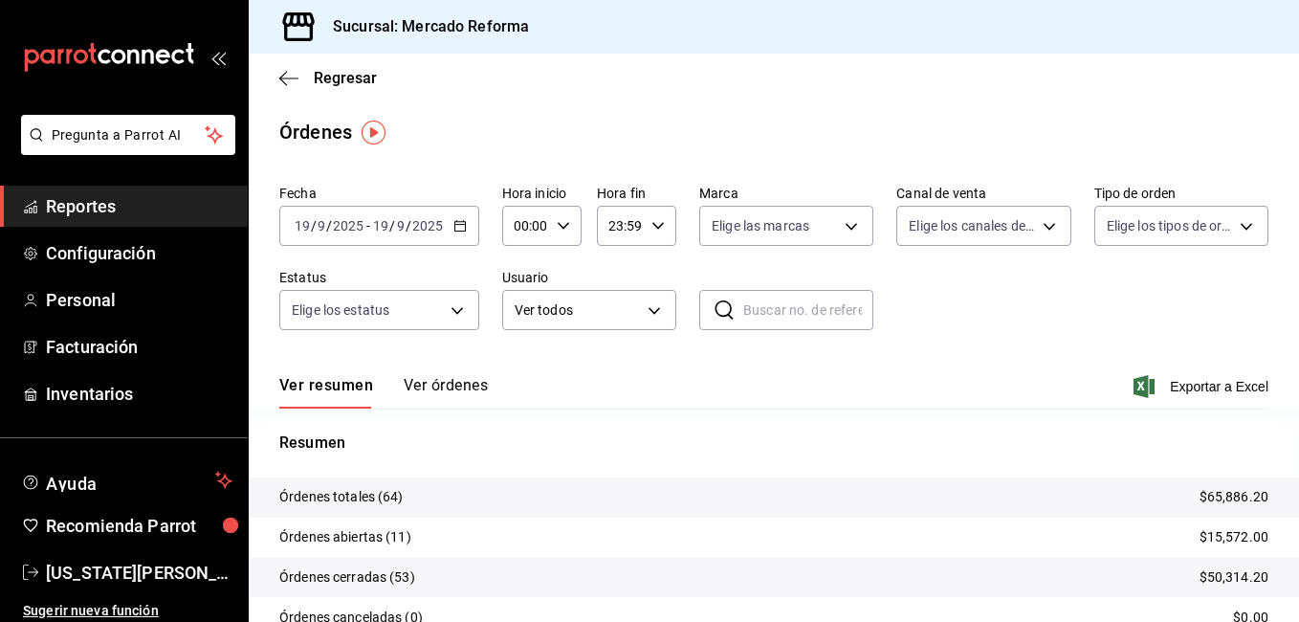
click at [438, 373] on div "Ver resumen Ver órdenes Exportar a Excel" at bounding box center [773, 380] width 989 height 55
click at [446, 389] on button "Ver órdenes" at bounding box center [446, 392] width 84 height 33
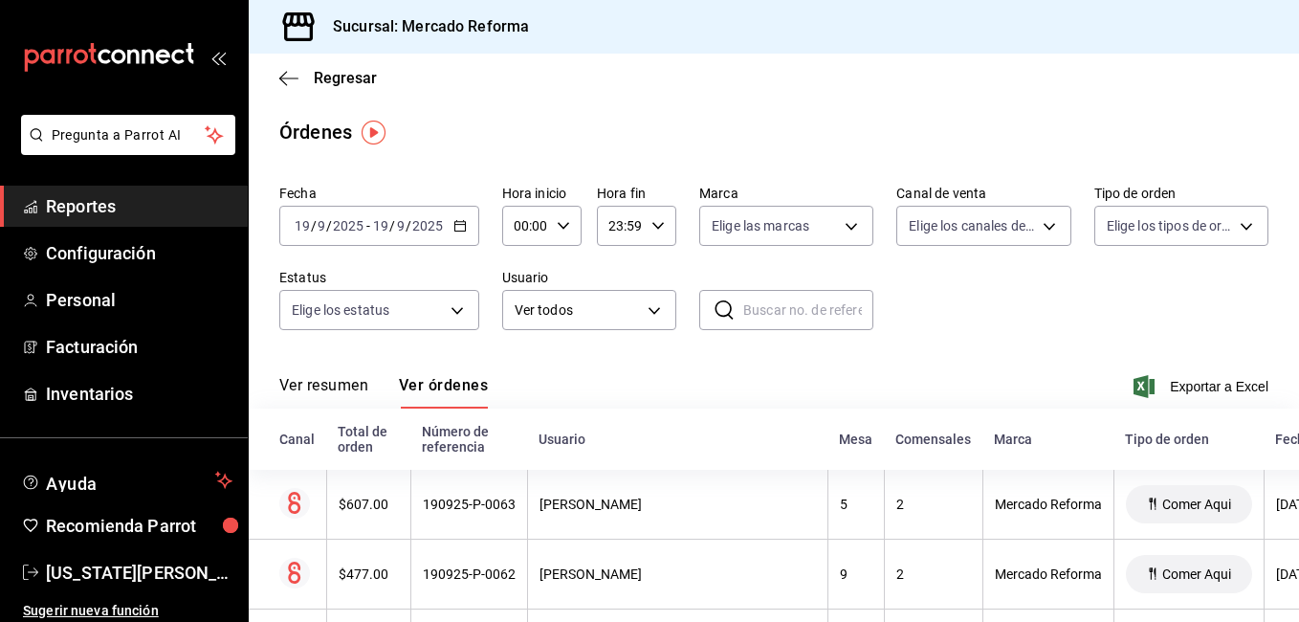
click at [418, 216] on div "[DATE] [DATE] - [DATE] [DATE]" at bounding box center [379, 226] width 200 height 40
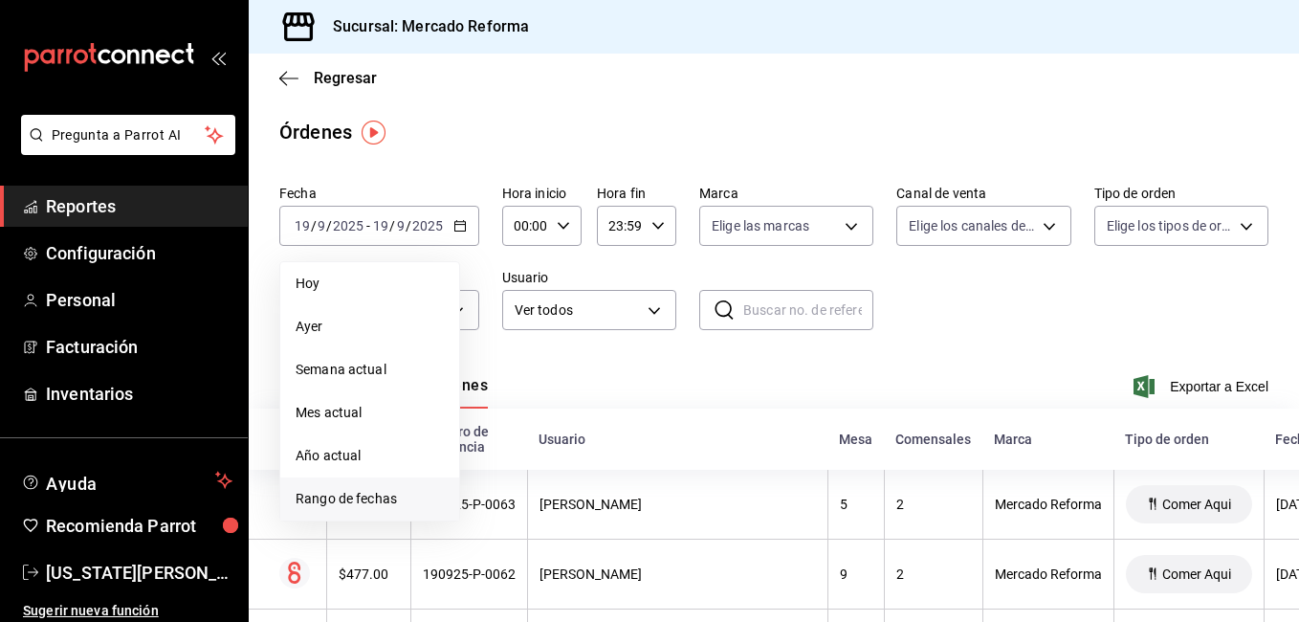
click at [346, 492] on span "Rango de fechas" at bounding box center [370, 499] width 148 height 20
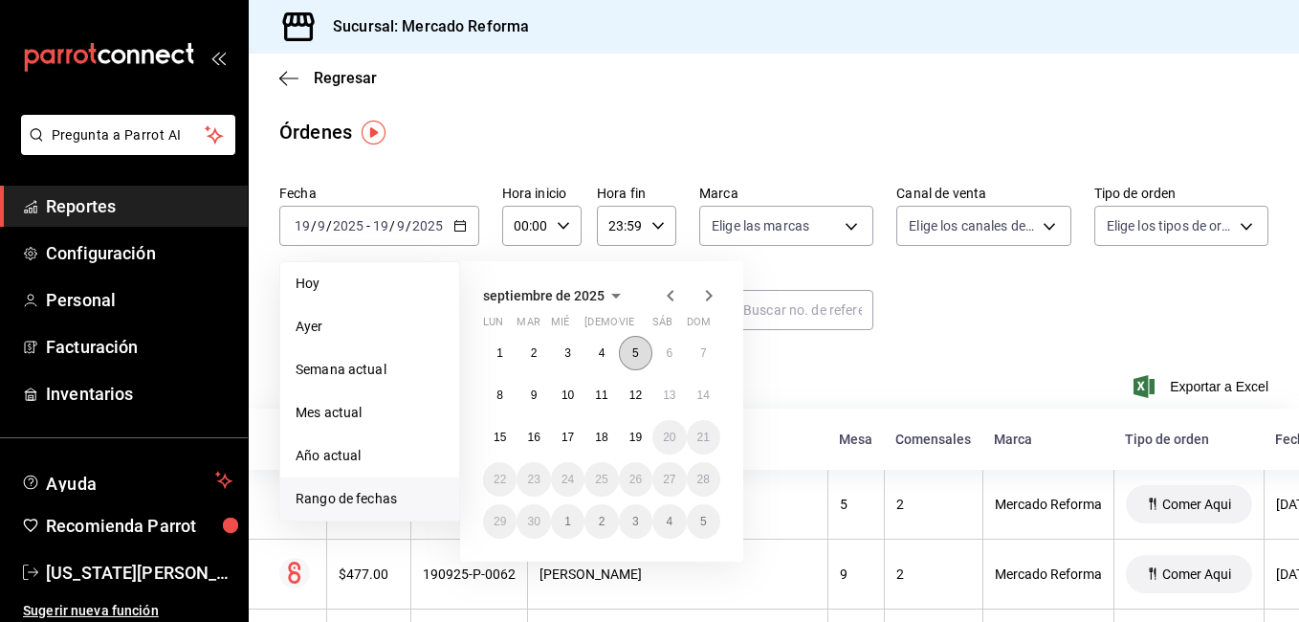
click at [632, 358] on abbr "5" at bounding box center [635, 352] width 7 height 13
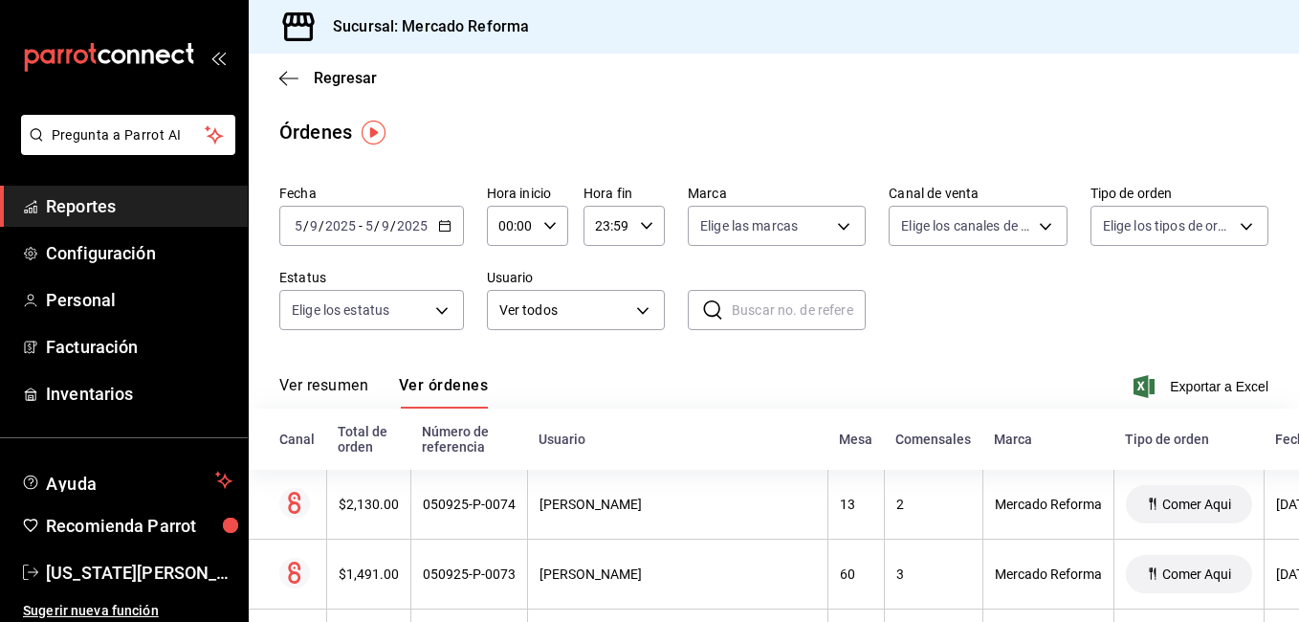
drag, startPoint x: 979, startPoint y: 342, endPoint x: 972, endPoint y: 320, distance: 23.3
click at [990, 331] on div "Fecha [DATE] [DATE] - [DATE] [DATE] Hora inicio 00:00 Hora inicio Hora fin 23:5…" at bounding box center [773, 265] width 989 height 176
click at [1052, 338] on div "Fecha [DATE] [DATE] - [DATE] [DATE] Hora inicio 00:00 Hora inicio Hora fin 23:5…" at bounding box center [773, 265] width 989 height 176
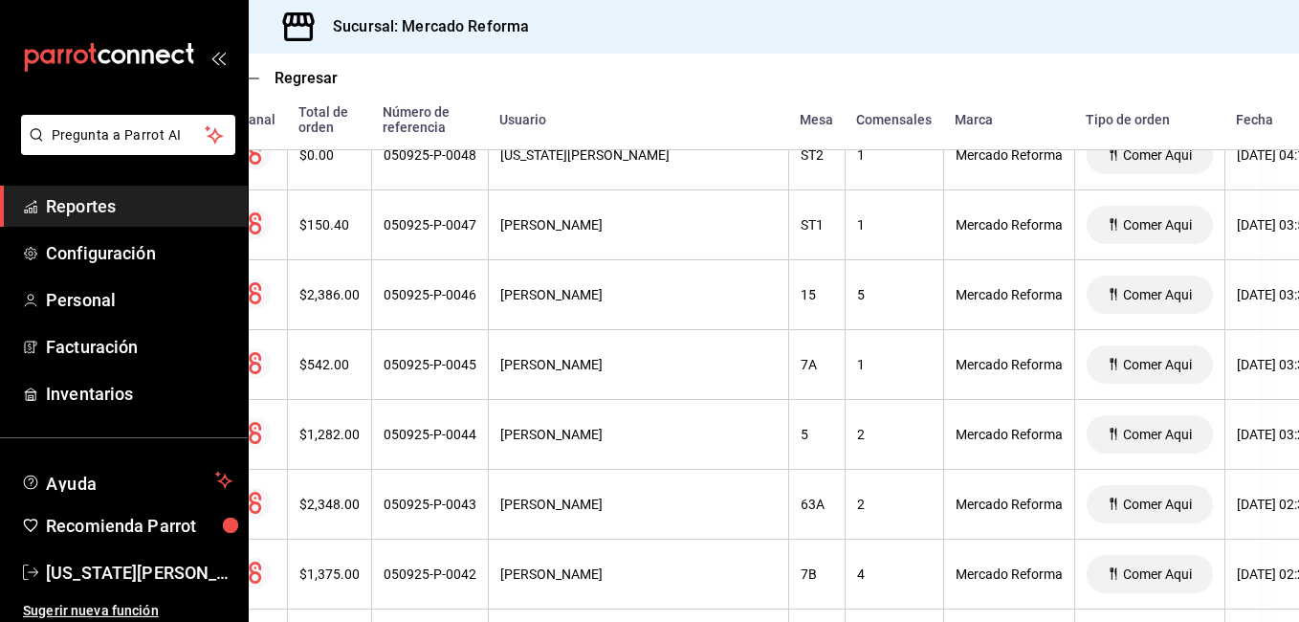
scroll to position [2200, 0]
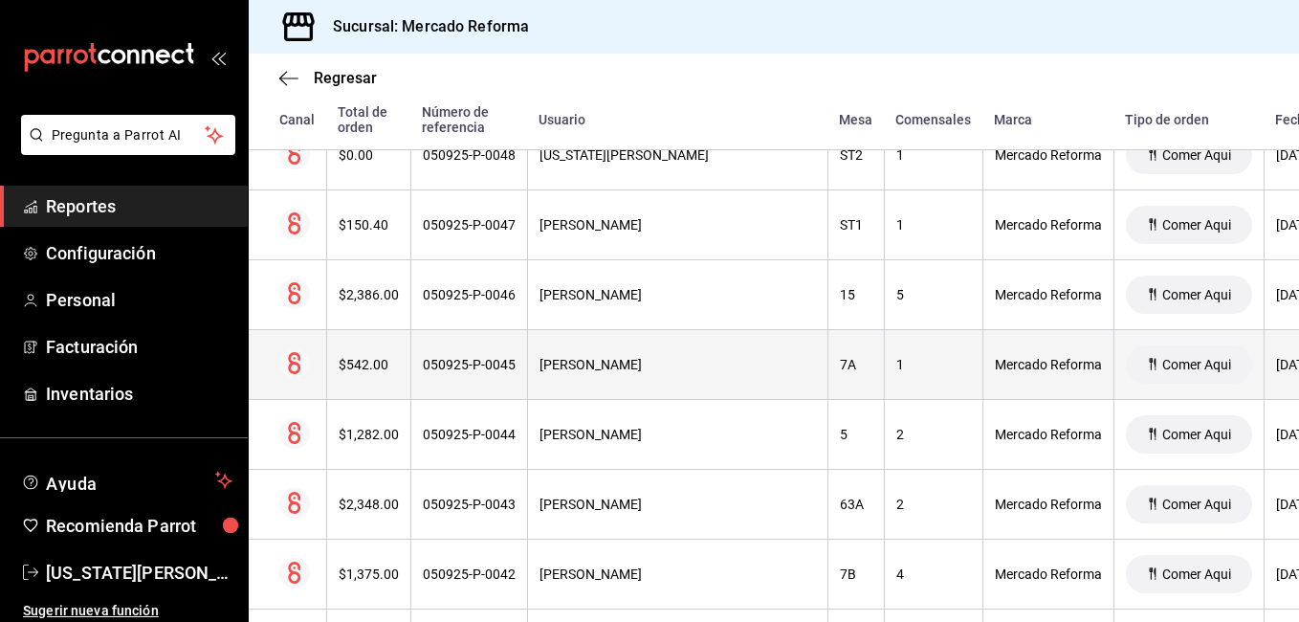
click at [827, 375] on th "7A" at bounding box center [855, 365] width 56 height 70
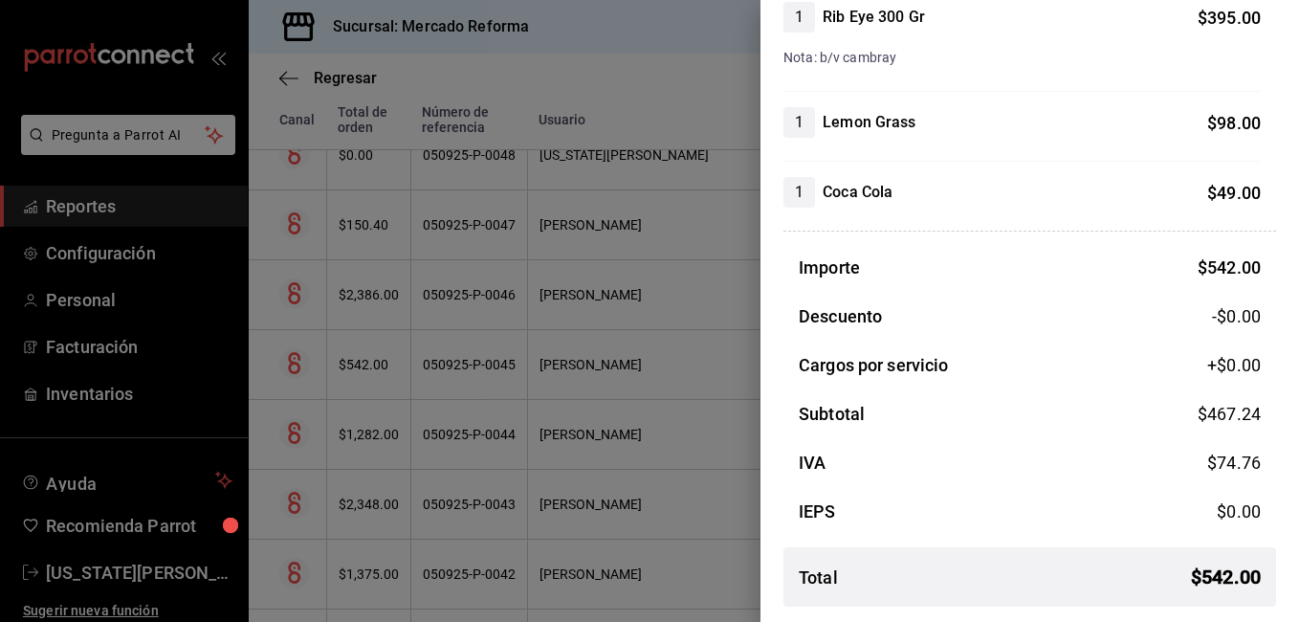
scroll to position [0, 0]
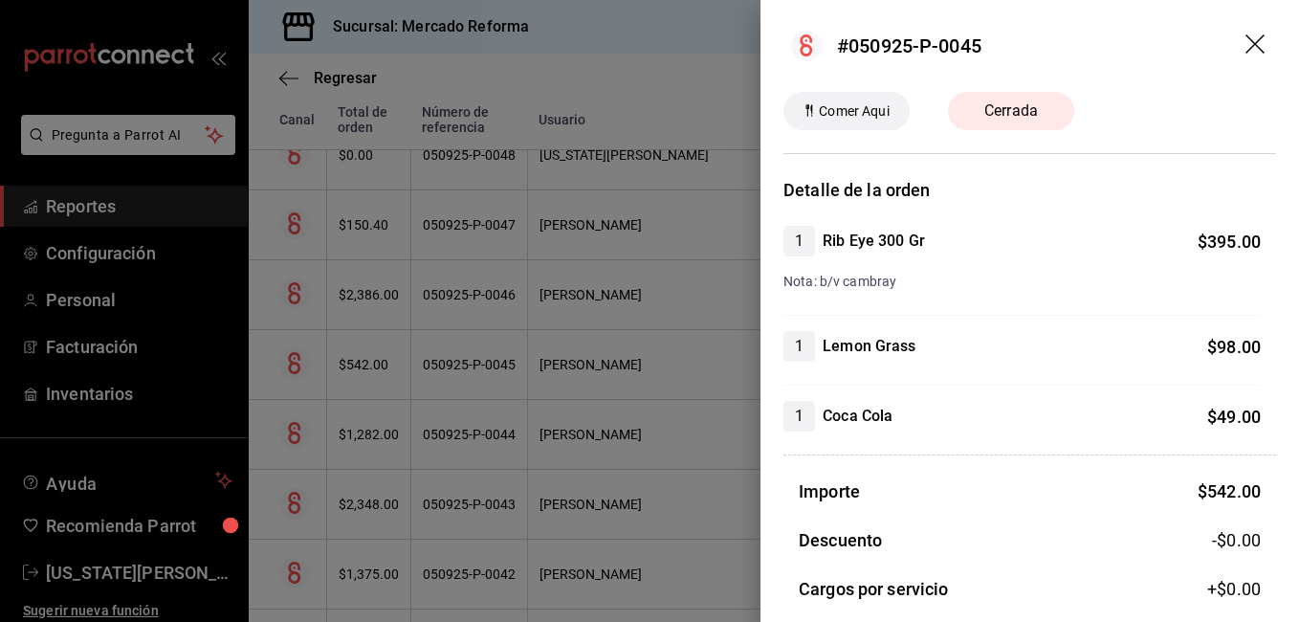
click at [987, 356] on div "1 Lemon Grass $ 98.00" at bounding box center [1021, 346] width 477 height 31
click at [1029, 113] on span "Cerrada" at bounding box center [1011, 110] width 77 height 23
click at [874, 116] on span "Comer Aqui" at bounding box center [853, 111] width 85 height 20
click at [1032, 46] on header "#050925-P-0045" at bounding box center [1029, 46] width 538 height 92
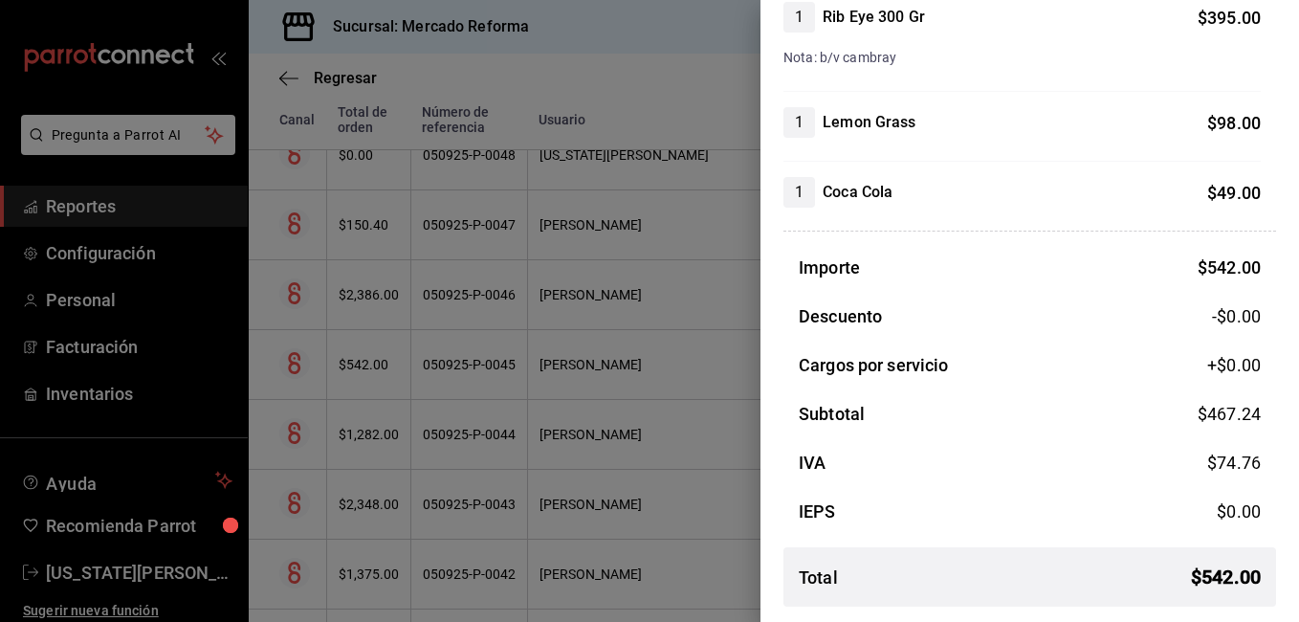
click at [622, 446] on div at bounding box center [649, 311] width 1299 height 622
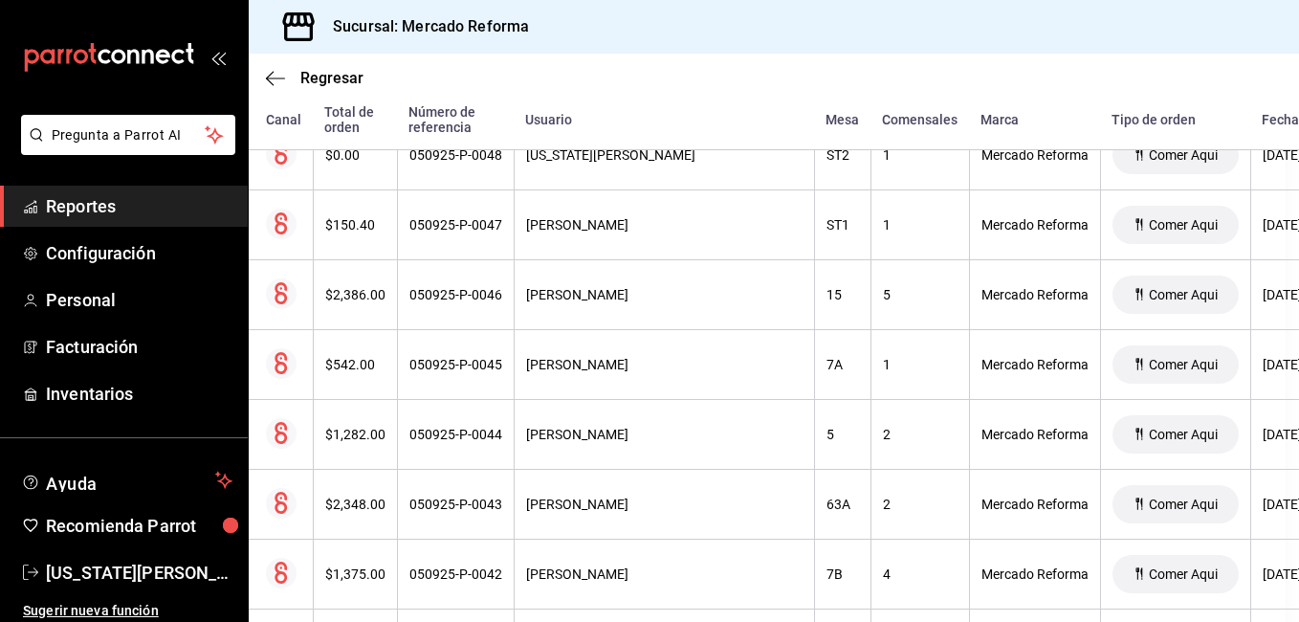
scroll to position [2200, 0]
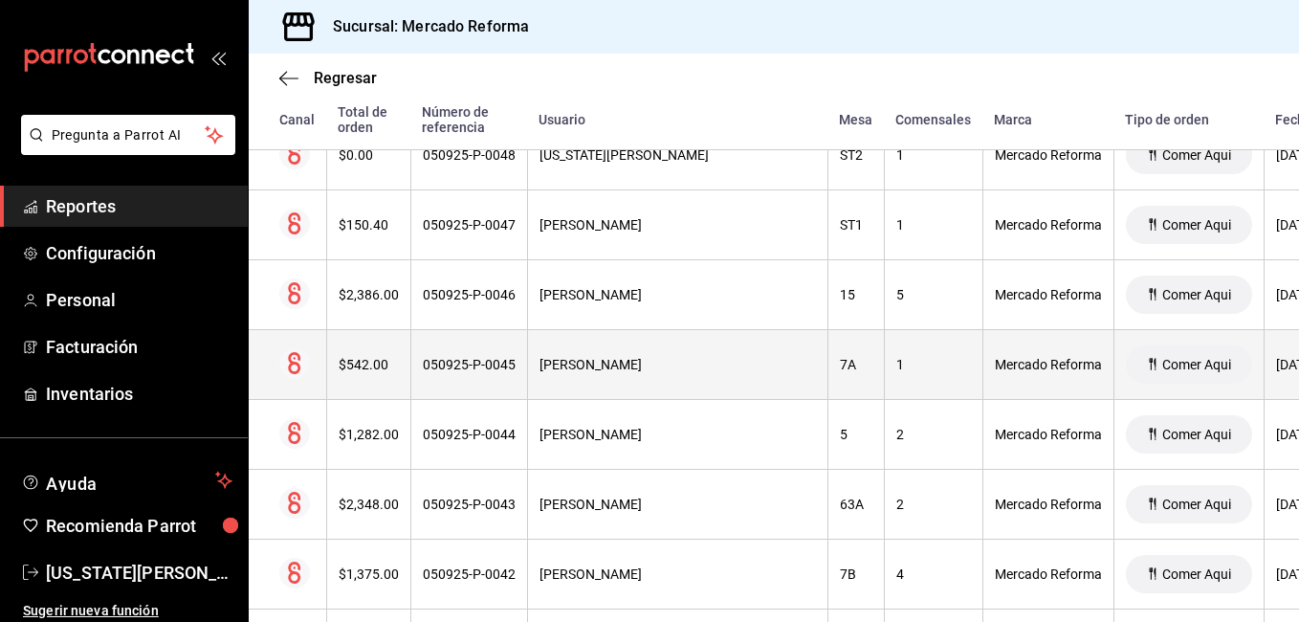
click at [1003, 371] on div "Mercado Reforma" at bounding box center [1048, 364] width 107 height 15
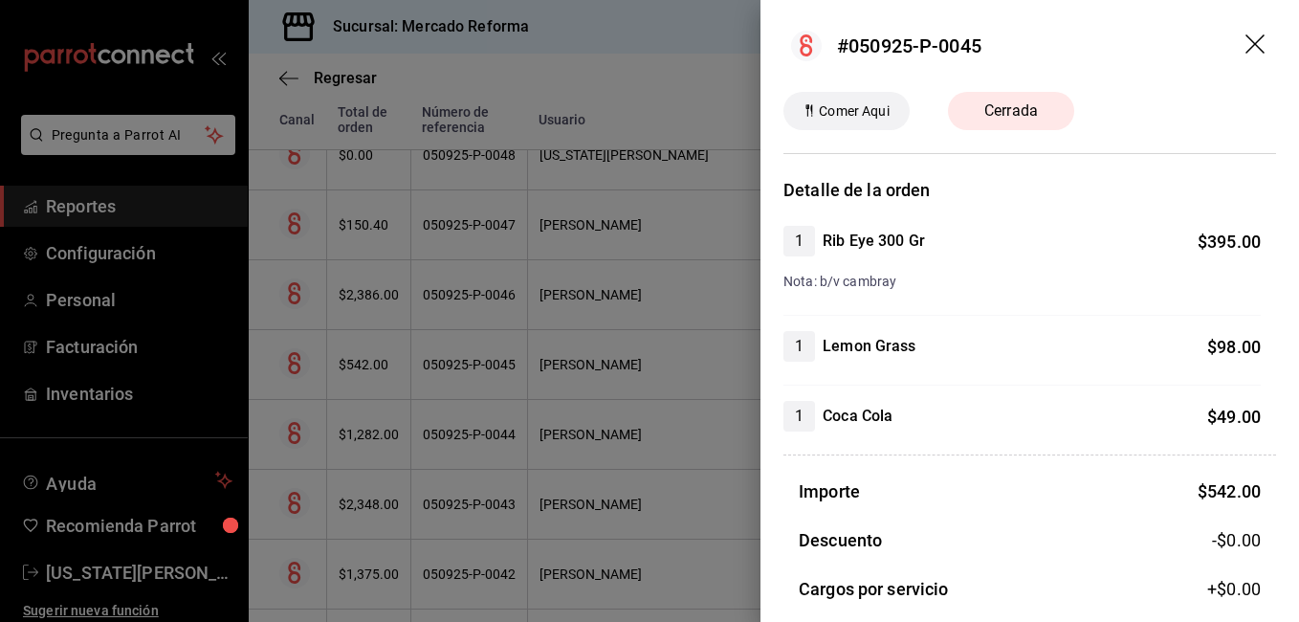
click at [915, 175] on div "Comer Aqui Cerrada Detalle de la orden 1 Rib Eye 300 Gr $ 395.00 Nota: b/v camb…" at bounding box center [1029, 469] width 538 height 754
click at [996, 433] on div "Detalle de la orden 1 Rib Eye 300 Gr $ 395.00 Nota: b/v cambray 1 Lemon Grass $…" at bounding box center [1029, 511] width 493 height 669
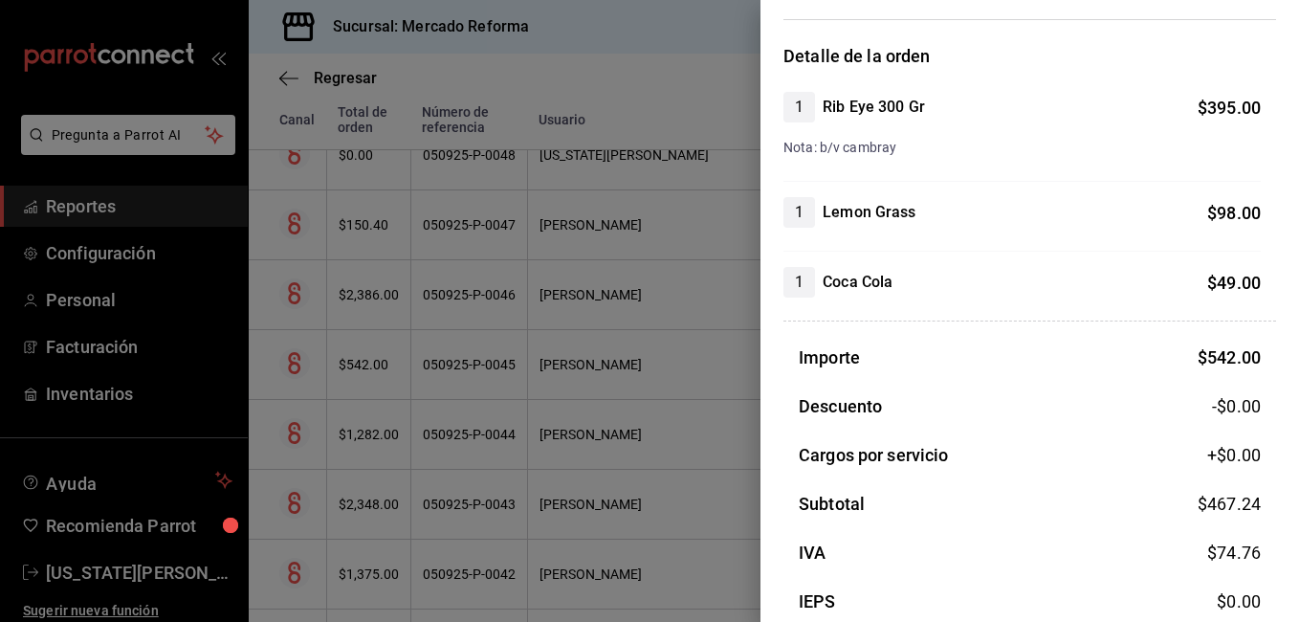
scroll to position [224, 0]
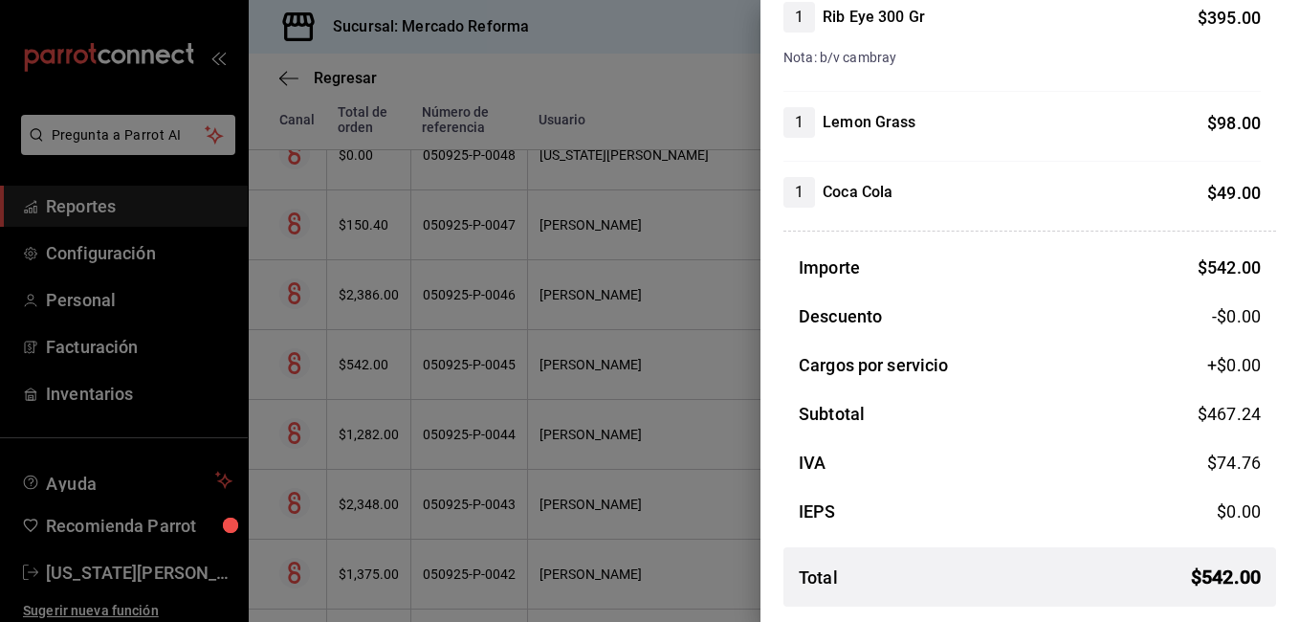
click at [836, 528] on div "Importe $ 542.00 Descuento -$0.00 Cargos por servicio +$ 0.00 Subtotal $ 467.24…" at bounding box center [1029, 437] width 493 height 367
drag, startPoint x: 1211, startPoint y: 481, endPoint x: 1200, endPoint y: 481, distance: 10.5
click at [1200, 481] on div "Importe $ 542.00 Descuento -$0.00 Cargos por servicio +$ 0.00 Subtotal $ 467.24…" at bounding box center [1029, 437] width 493 height 367
drag, startPoint x: 1200, startPoint y: 481, endPoint x: 1135, endPoint y: 508, distance: 70.3
click at [1156, 498] on div "Importe $ 542.00 Descuento -$0.00 Cargos por servicio +$ 0.00 Subtotal $ 467.24…" at bounding box center [1029, 437] width 493 height 367
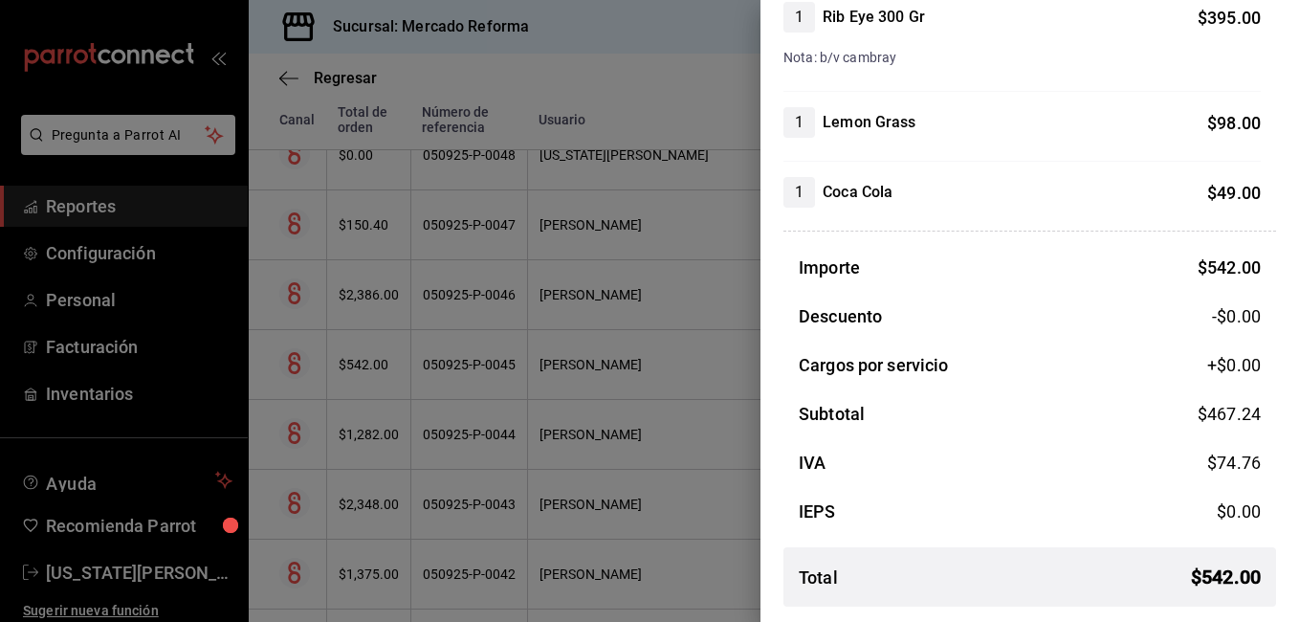
drag, startPoint x: 1135, startPoint y: 508, endPoint x: 1099, endPoint y: 525, distance: 40.2
click at [1120, 513] on div "IEPS $ 0.00" at bounding box center [1029, 511] width 493 height 26
drag, startPoint x: 1092, startPoint y: 532, endPoint x: 1072, endPoint y: 529, distance: 20.3
click at [1086, 529] on div "Importe $ 542.00 Descuento -$0.00 Cargos por servicio +$ 0.00 Subtotal $ 467.24…" at bounding box center [1029, 437] width 493 height 367
click at [1072, 529] on div "Importe $ 542.00 Descuento -$0.00 Cargos por servicio +$ 0.00 Subtotal $ 467.24…" at bounding box center [1029, 437] width 493 height 367
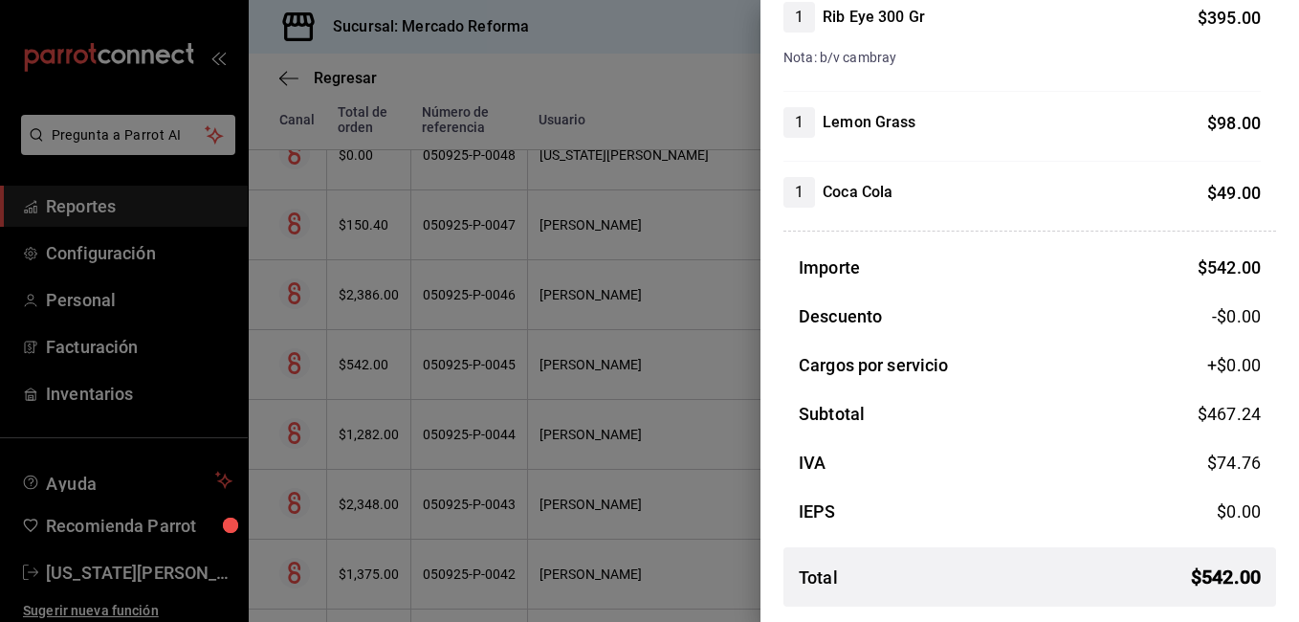
scroll to position [0, 0]
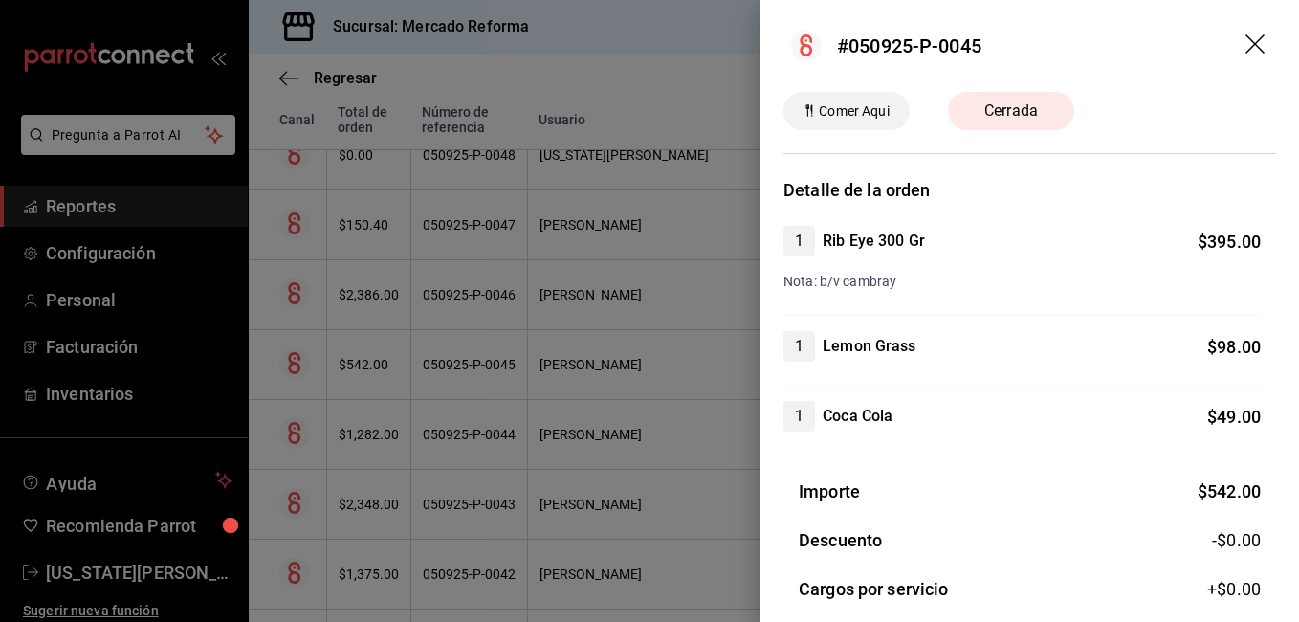
drag, startPoint x: 1237, startPoint y: 50, endPoint x: 1048, endPoint y: 209, distance: 247.0
click at [1245, 51] on icon "drag" at bounding box center [1256, 45] width 23 height 23
